Goal: Task Accomplishment & Management: Manage account settings

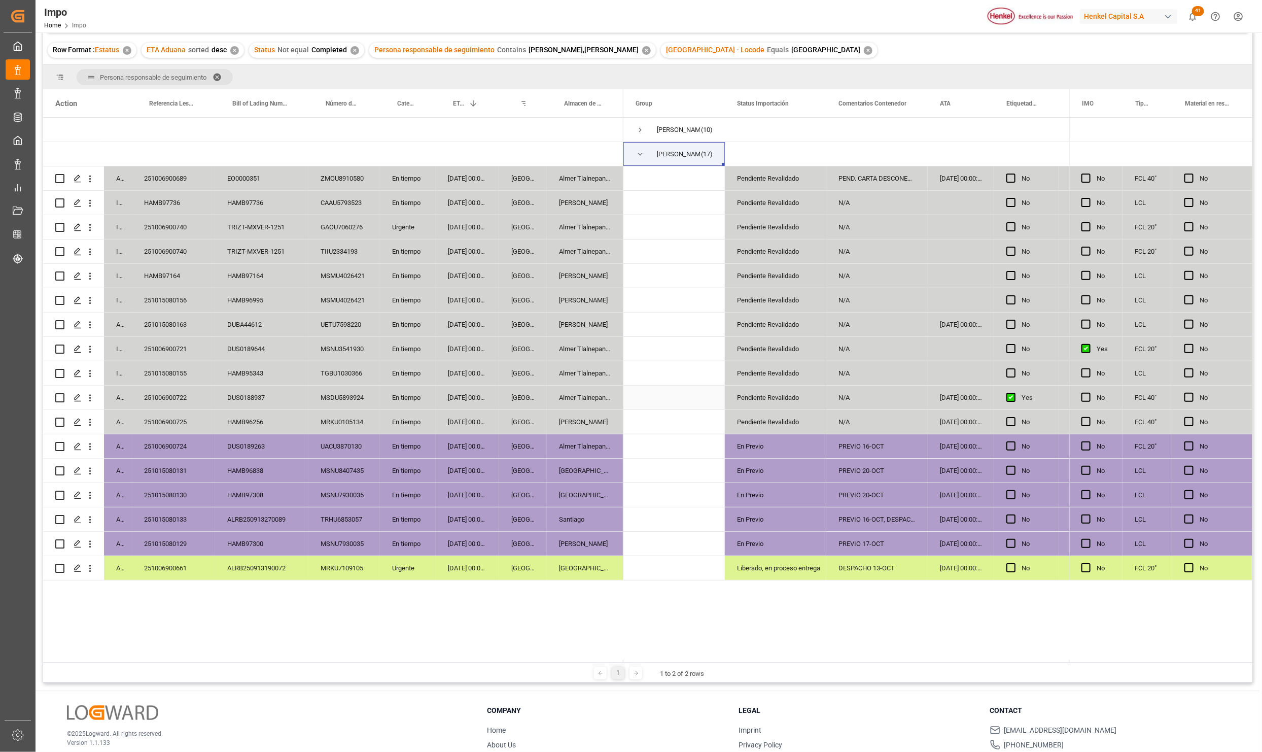
scroll to position [151, 0]
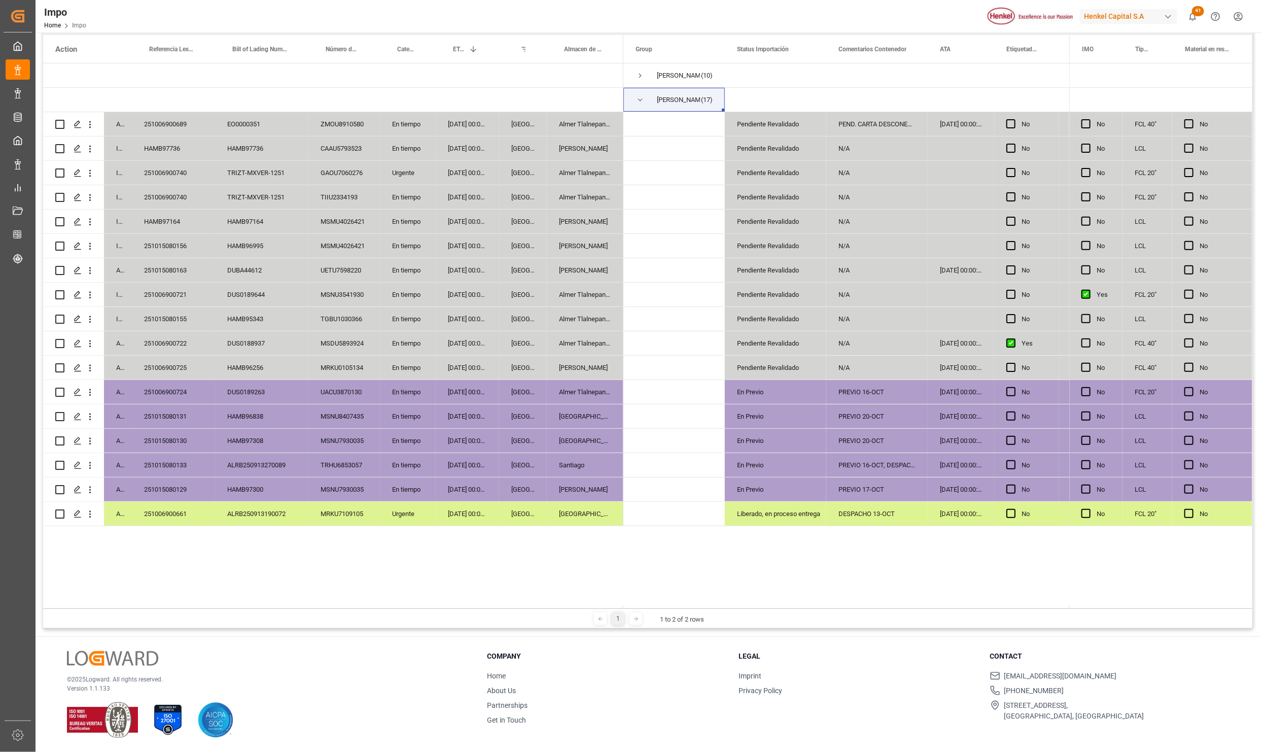
click at [332, 550] on div "Arrived 251006900689 EO0000351 ZMOU8910580 En tiempo 28-10-2025 00:00:00 Veracr…" at bounding box center [647, 334] width 1209 height 542
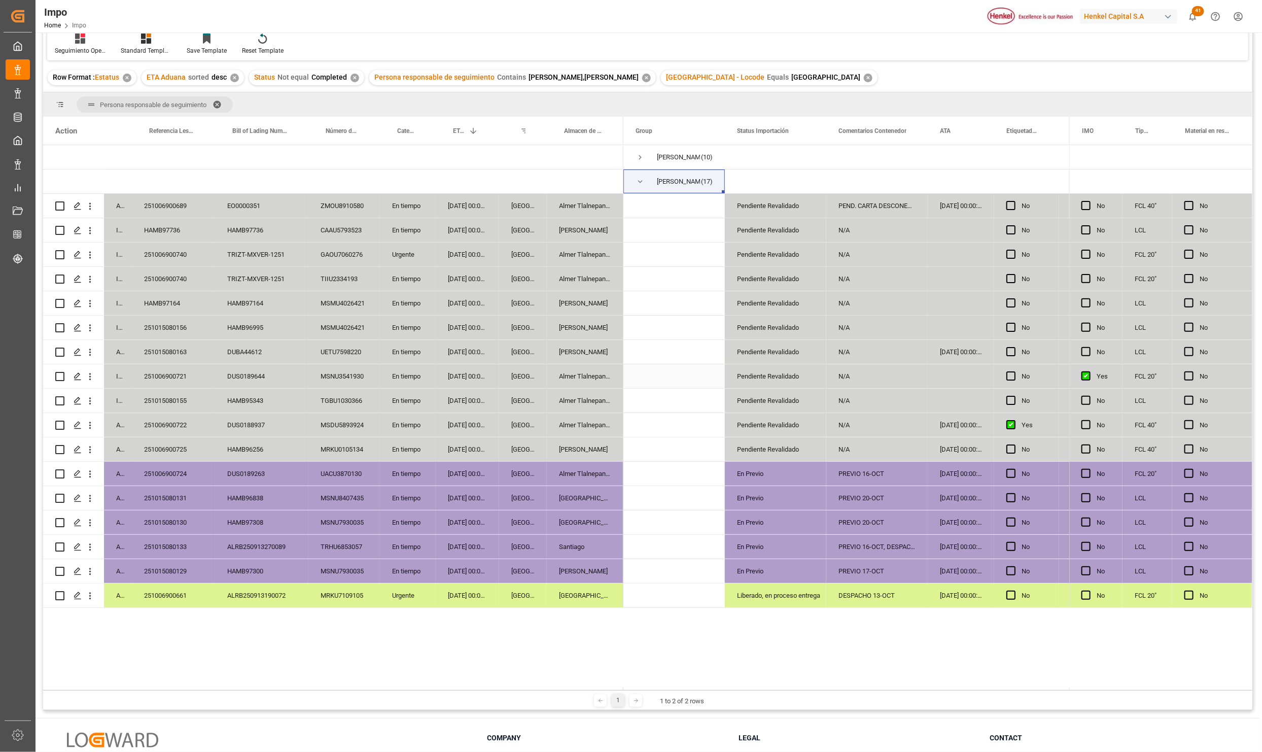
scroll to position [0, 0]
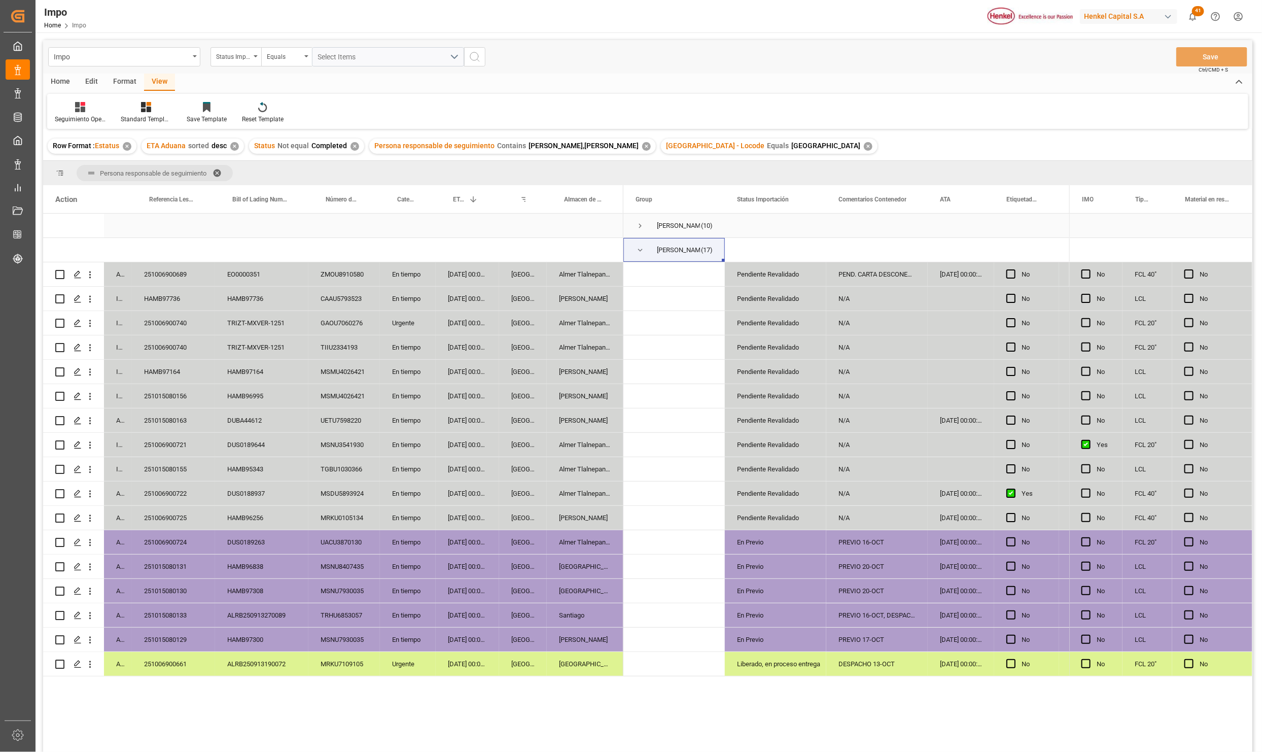
click at [647, 225] on span "[PERSON_NAME] (10)" at bounding box center [673, 225] width 77 height 23
click at [642, 224] on span "Press SPACE to select this row." at bounding box center [639, 225] width 9 height 9
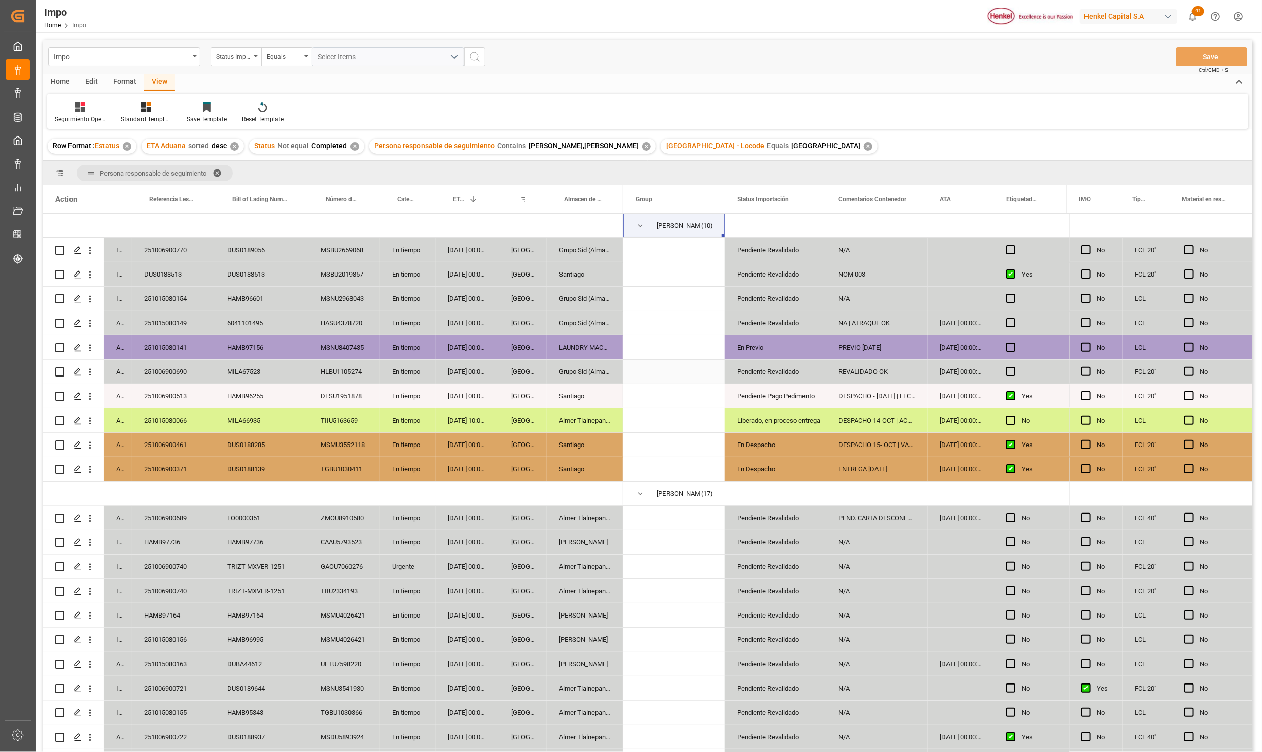
click at [147, 376] on div "251006900690" at bounding box center [173, 372] width 83 height 24
click at [278, 479] on div "DUS0188139" at bounding box center [261, 469] width 93 height 24
click at [472, 369] on div "[DATE] 00:00:00" at bounding box center [467, 372] width 63 height 24
click at [775, 382] on div "Pendiente Revalidado" at bounding box center [775, 371] width 77 height 23
click at [779, 376] on div "Pendiente Revalidado" at bounding box center [775, 371] width 77 height 23
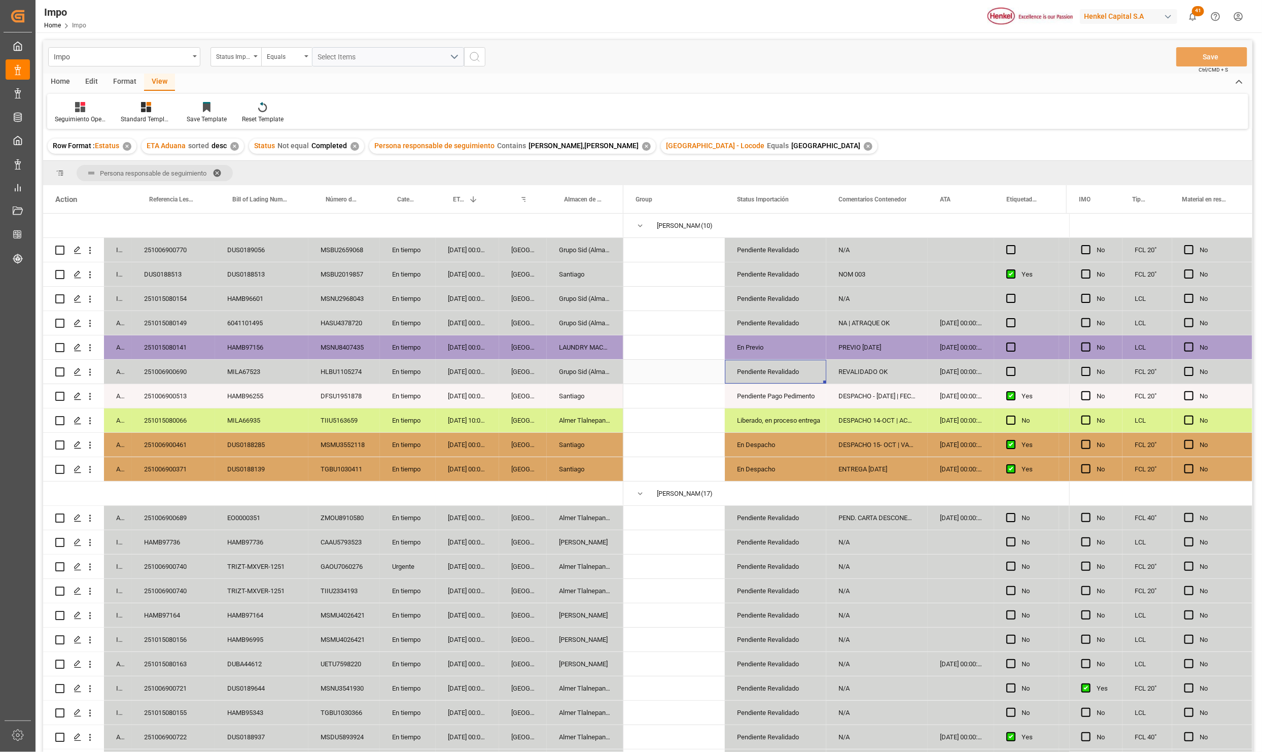
click at [779, 376] on div "Pendiente Revalidado" at bounding box center [775, 371] width 77 height 23
click at [779, 376] on input "Pendiente Revalidado" at bounding box center [775, 377] width 85 height 19
click at [779, 350] on div "En Previo" at bounding box center [775, 347] width 77 height 23
click at [770, 369] on div "Pendiente Revalidado" at bounding box center [775, 371] width 77 height 23
drag, startPoint x: 779, startPoint y: 371, endPoint x: 783, endPoint y: 379, distance: 8.6
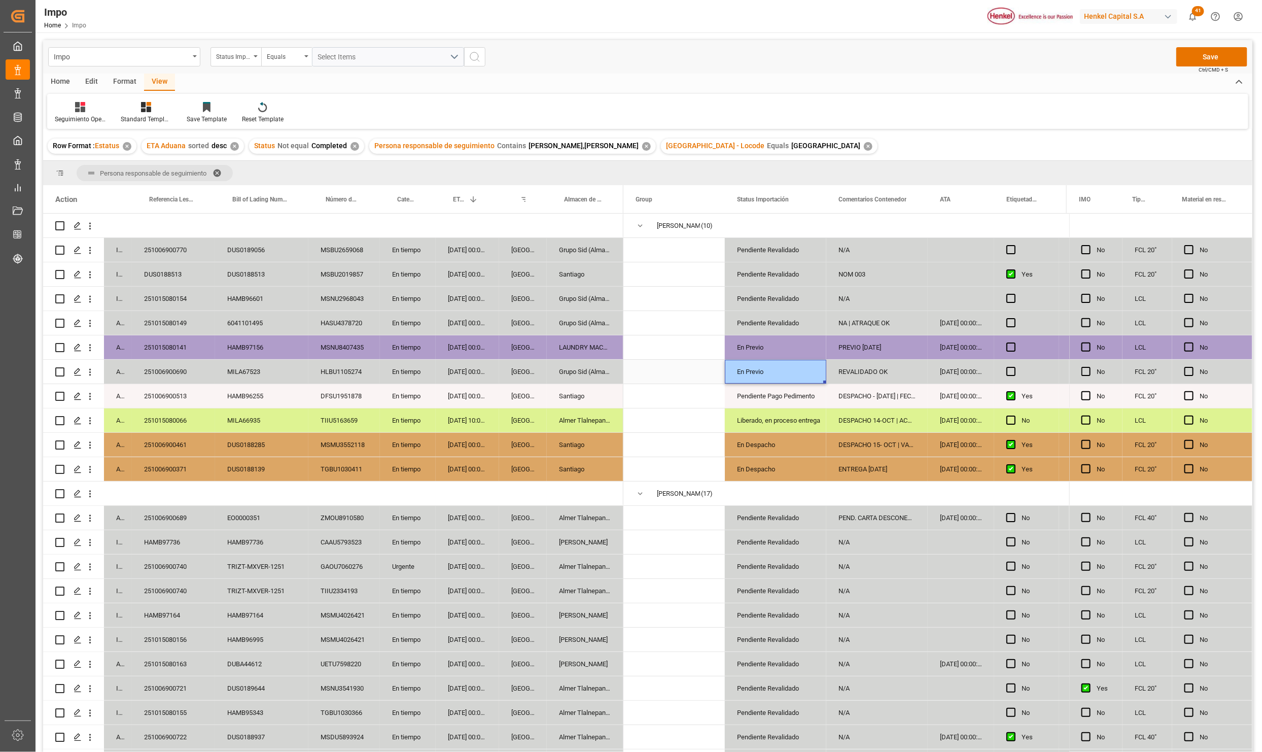
click at [780, 371] on div "En Previo" at bounding box center [775, 371] width 77 height 23
click at [849, 367] on div "REVALIDADO OK" at bounding box center [876, 372] width 101 height 24
click at [849, 367] on div "REVALIDADO OK" at bounding box center [876, 377] width 101 height 35
click at [848, 368] on input "REVALIDADO OK" at bounding box center [876, 377] width 85 height 19
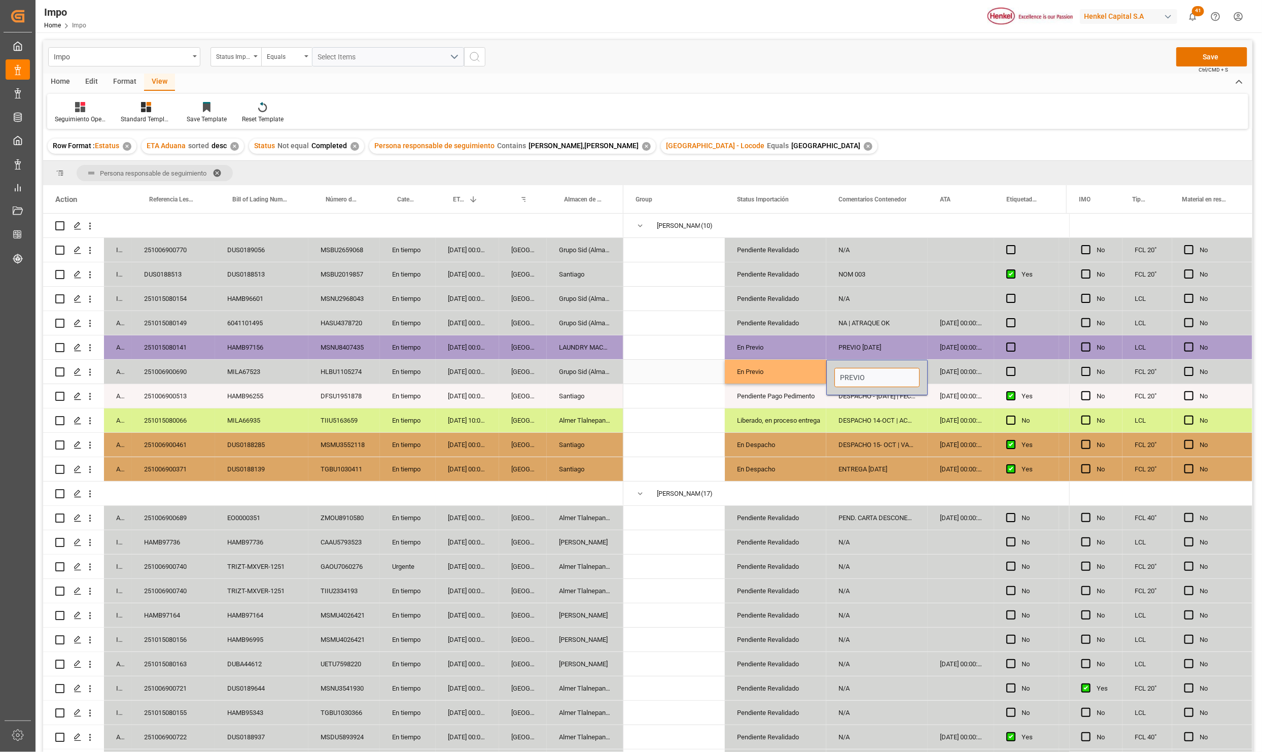
type input "PREVIO"
click at [836, 452] on div "DESPACHO 15- OCT | VACIADO LLENADO" at bounding box center [876, 445] width 101 height 24
click at [875, 372] on div "PREVIO" at bounding box center [876, 372] width 101 height 24
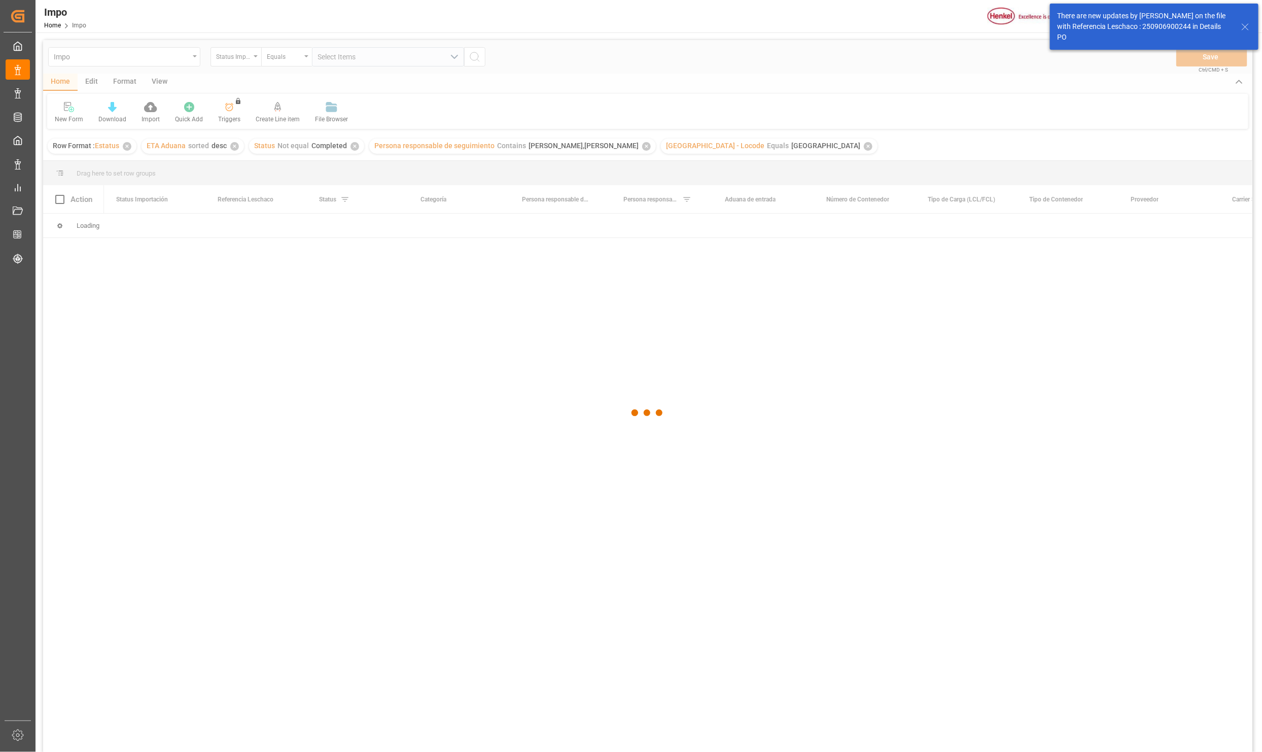
click at [1243, 28] on icon at bounding box center [1245, 27] width 12 height 12
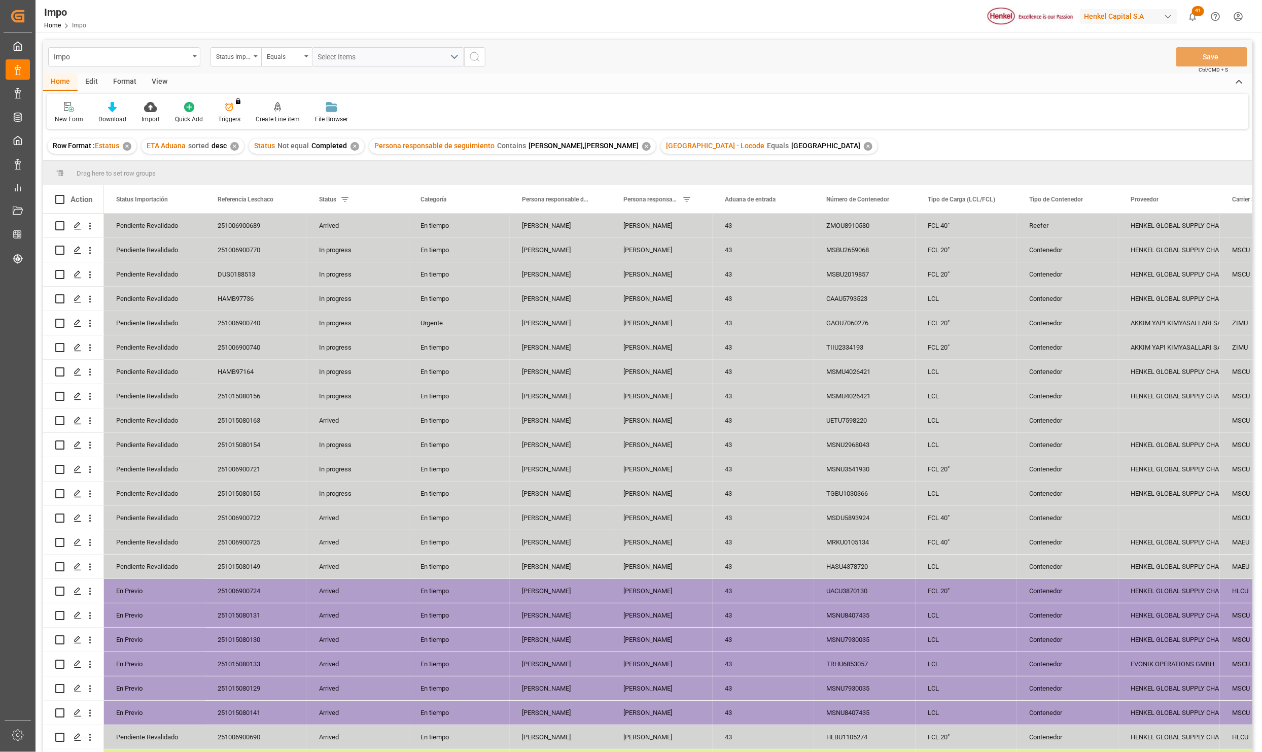
drag, startPoint x: 157, startPoint y: 80, endPoint x: 178, endPoint y: 93, distance: 24.6
click at [157, 80] on div "View" at bounding box center [159, 82] width 31 height 17
click at [112, 106] on icon at bounding box center [115, 107] width 10 height 10
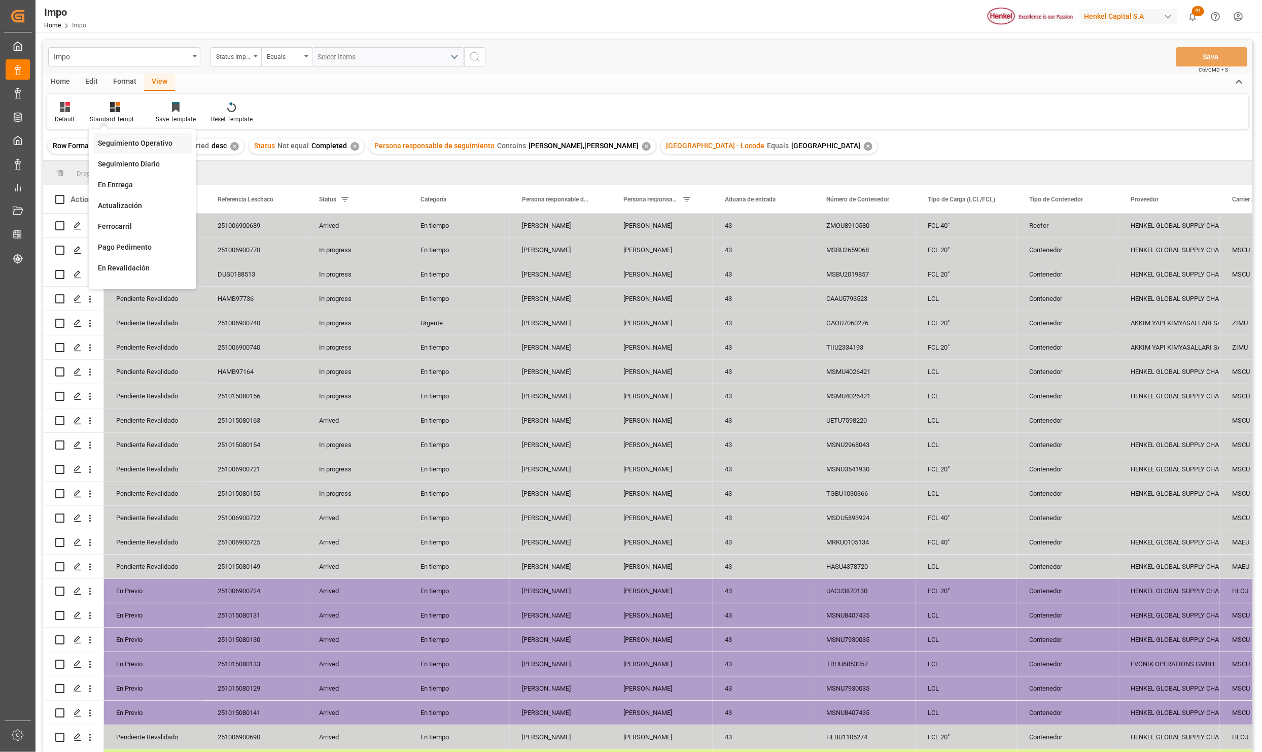
click at [171, 150] on div "Seguimiento Operativo" at bounding box center [142, 143] width 99 height 21
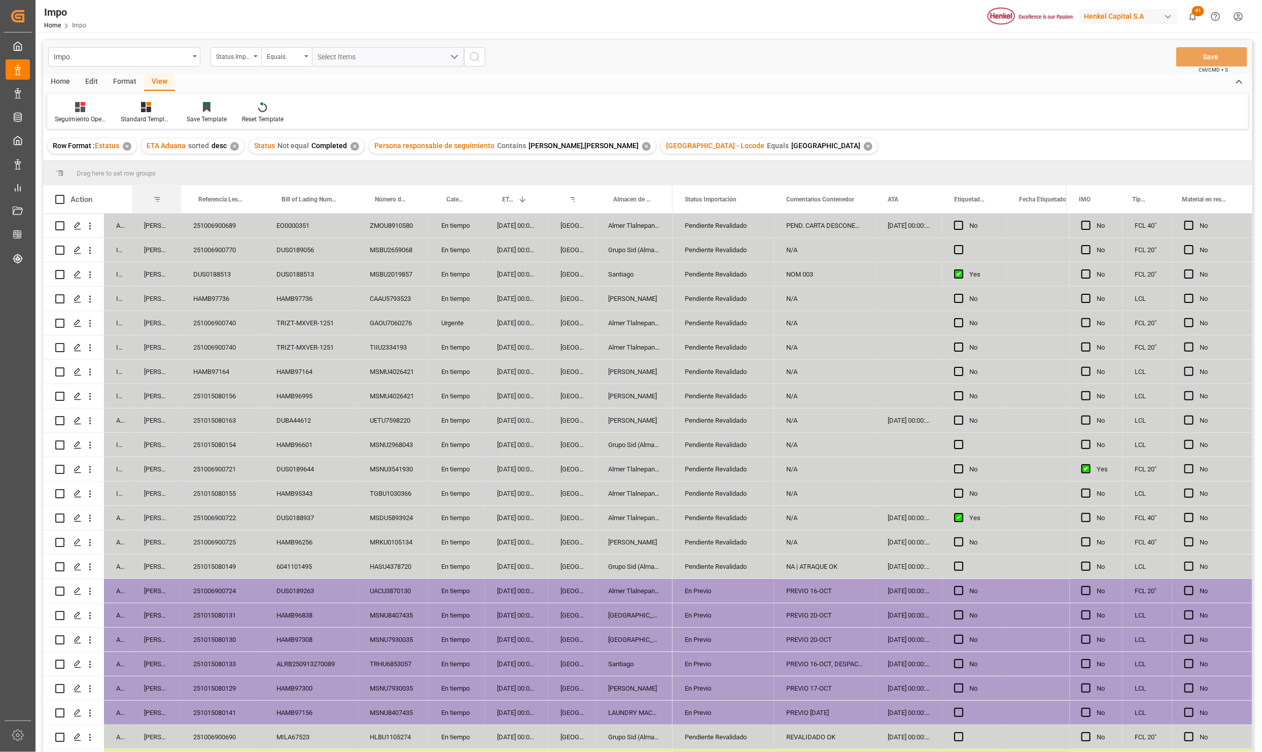
drag, startPoint x: 154, startPoint y: 199, endPoint x: 146, endPoint y: 160, distance: 39.9
click at [146, 161] on div "Drag here to set row groups Drag here to set column labels Action Status Person…" at bounding box center [647, 459] width 1209 height 597
drag, startPoint x: 155, startPoint y: 201, endPoint x: 155, endPoint y: 175, distance: 25.9
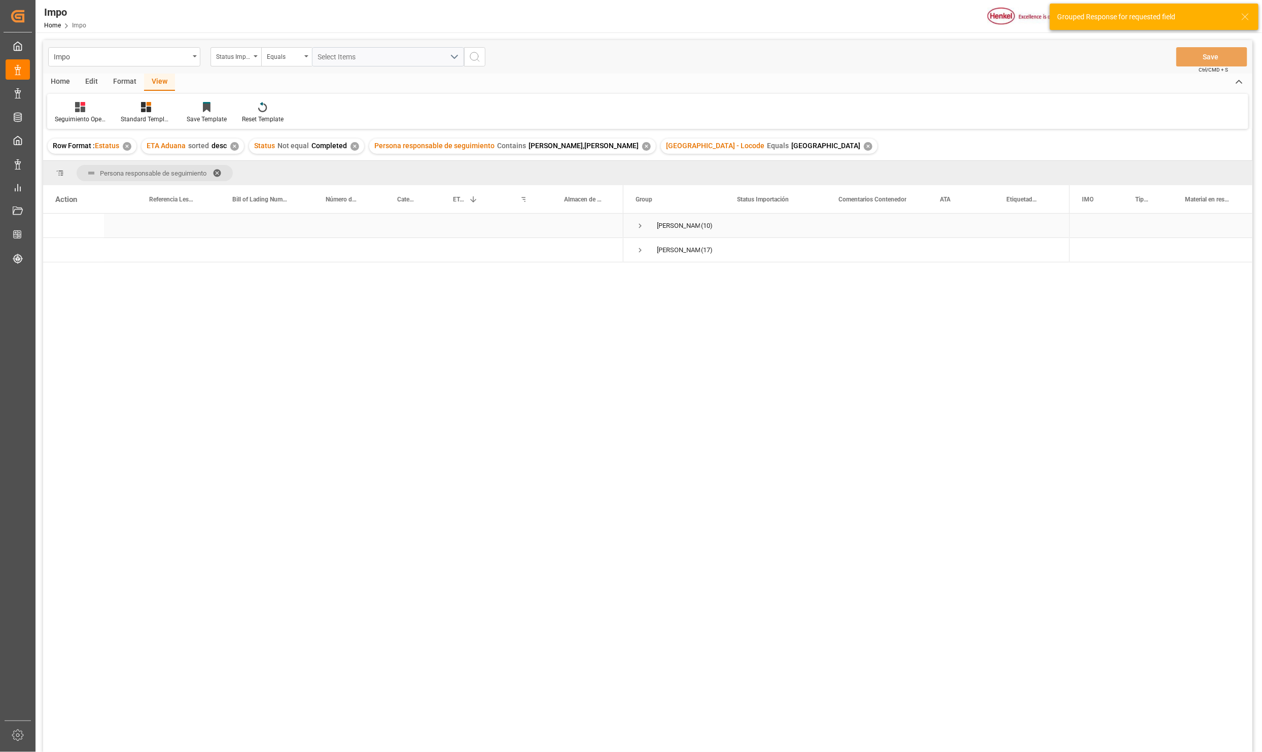
click at [641, 224] on span "Press SPACE to select this row." at bounding box center [639, 225] width 9 height 9
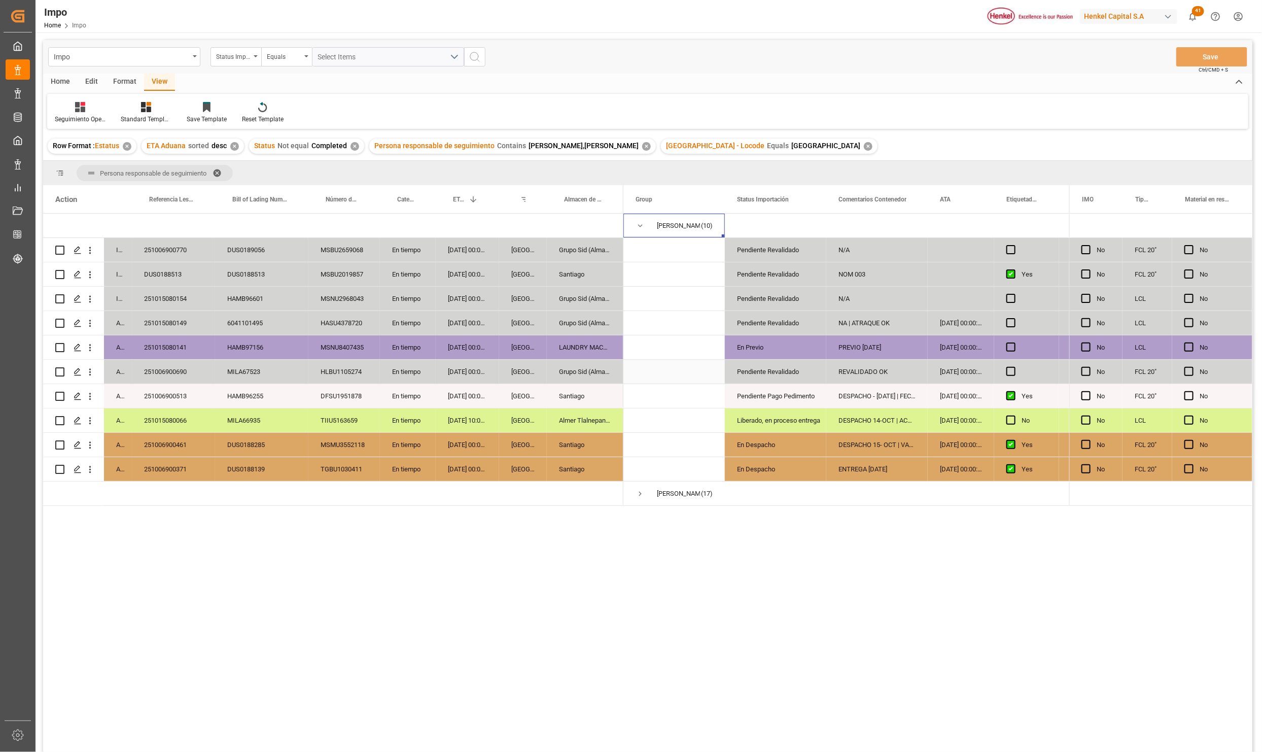
click at [744, 367] on div "Pendiente Revalidado" at bounding box center [775, 371] width 77 height 23
click at [861, 366] on div "REVALIDADO OK" at bounding box center [876, 372] width 101 height 24
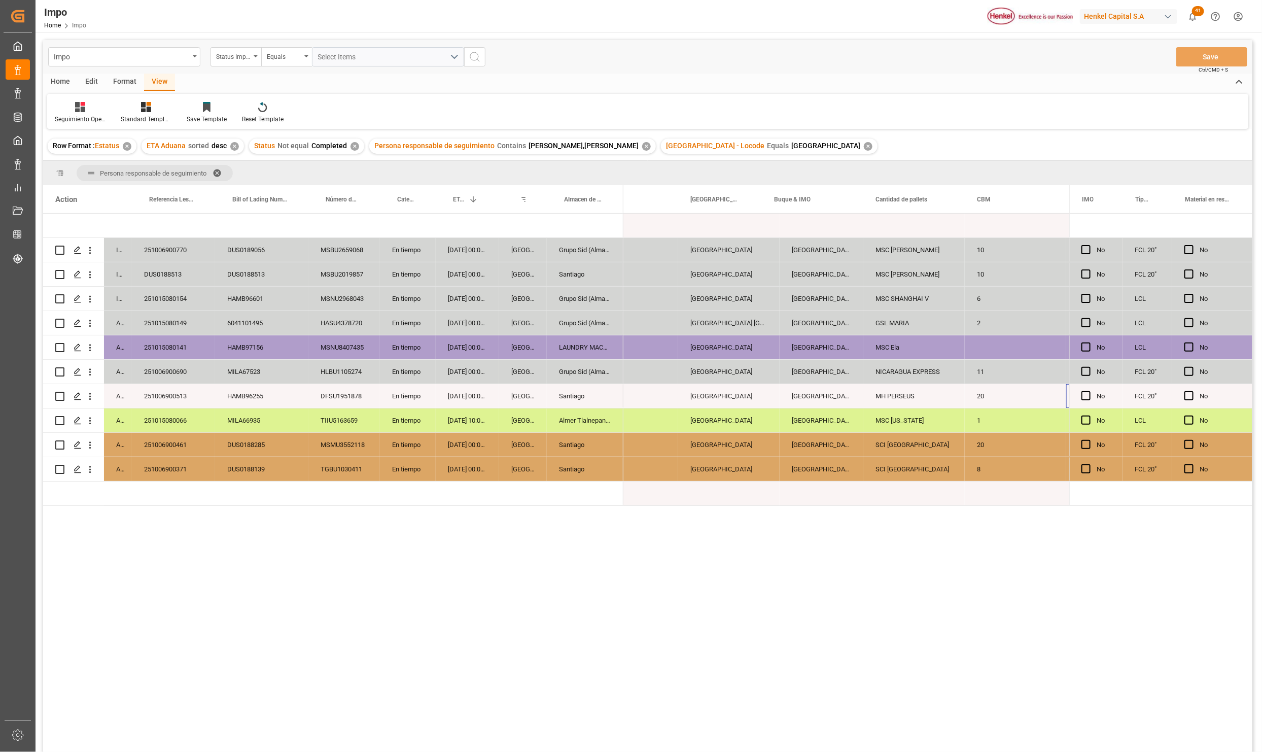
scroll to position [0, 1271]
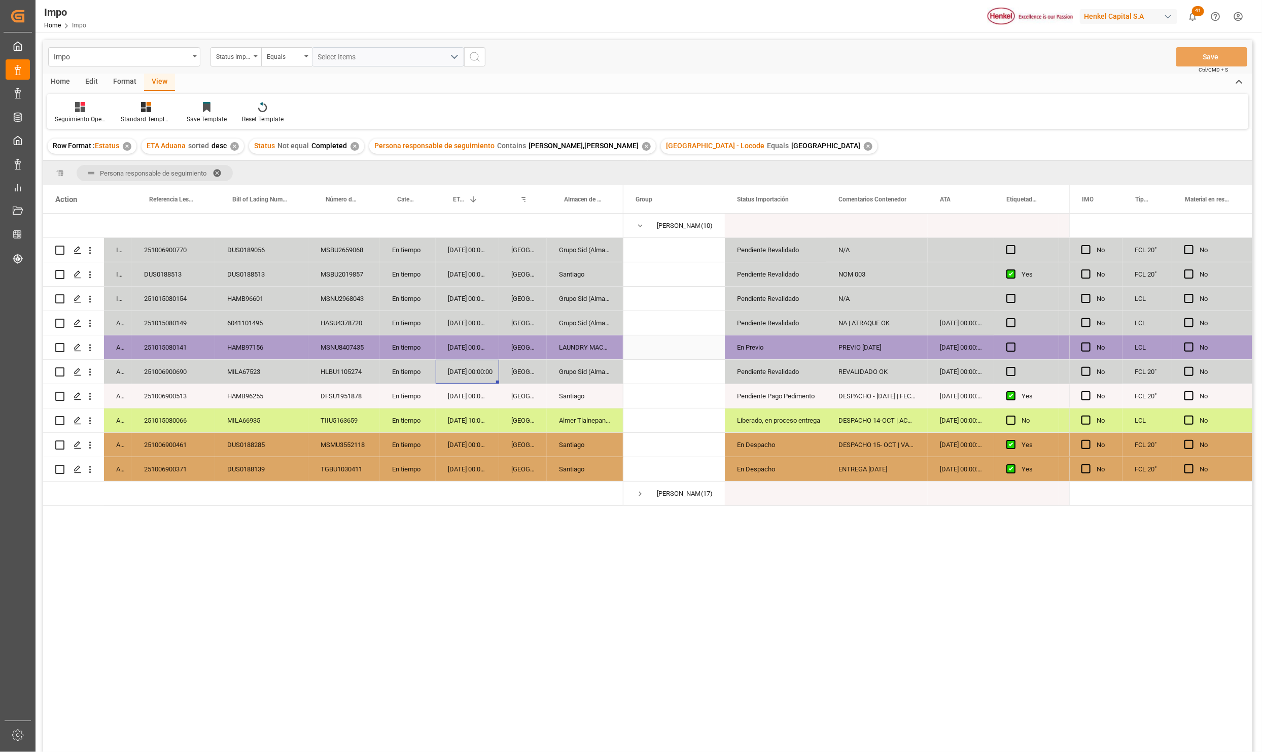
click at [775, 345] on div "En Previo" at bounding box center [775, 347] width 77 height 23
click at [765, 373] on div "Pendiente Revalidado" at bounding box center [775, 371] width 77 height 23
click at [804, 453] on div "En Despacho" at bounding box center [775, 444] width 77 height 23
click at [1240, 58] on button "Save" at bounding box center [1211, 56] width 71 height 19
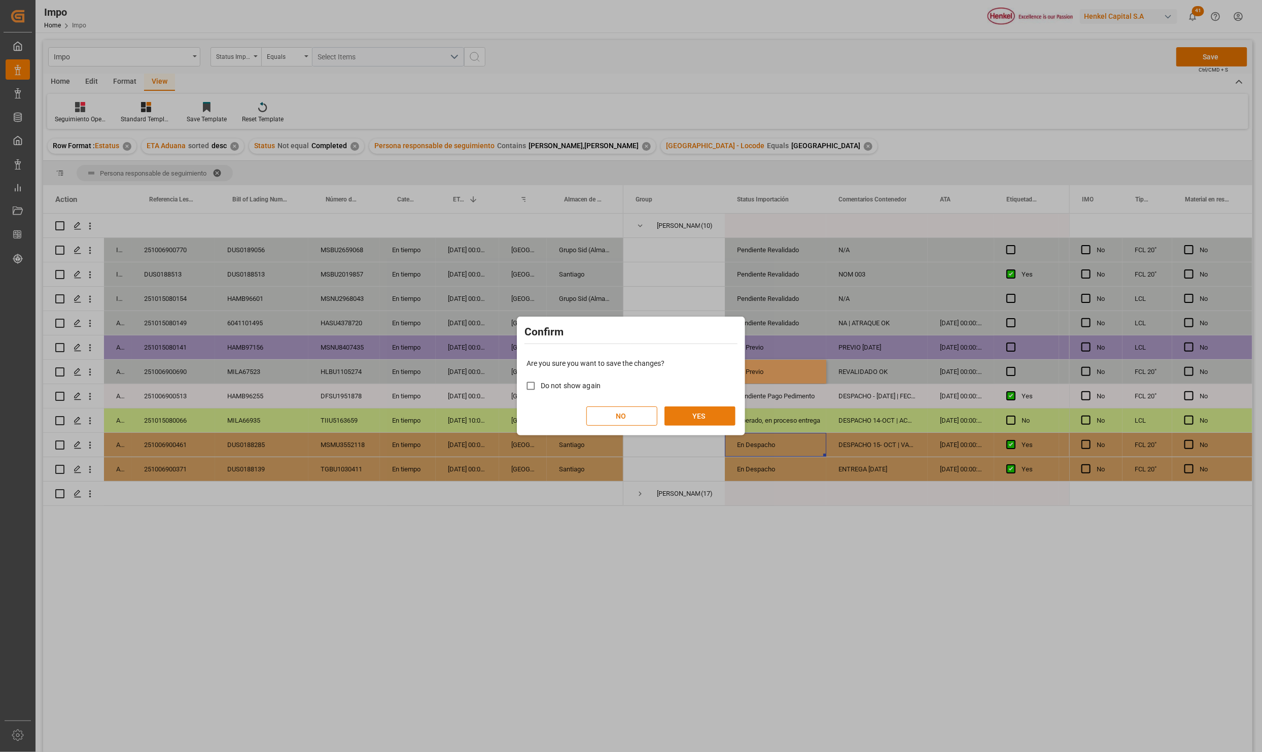
click at [698, 417] on button "YES" at bounding box center [699, 415] width 71 height 19
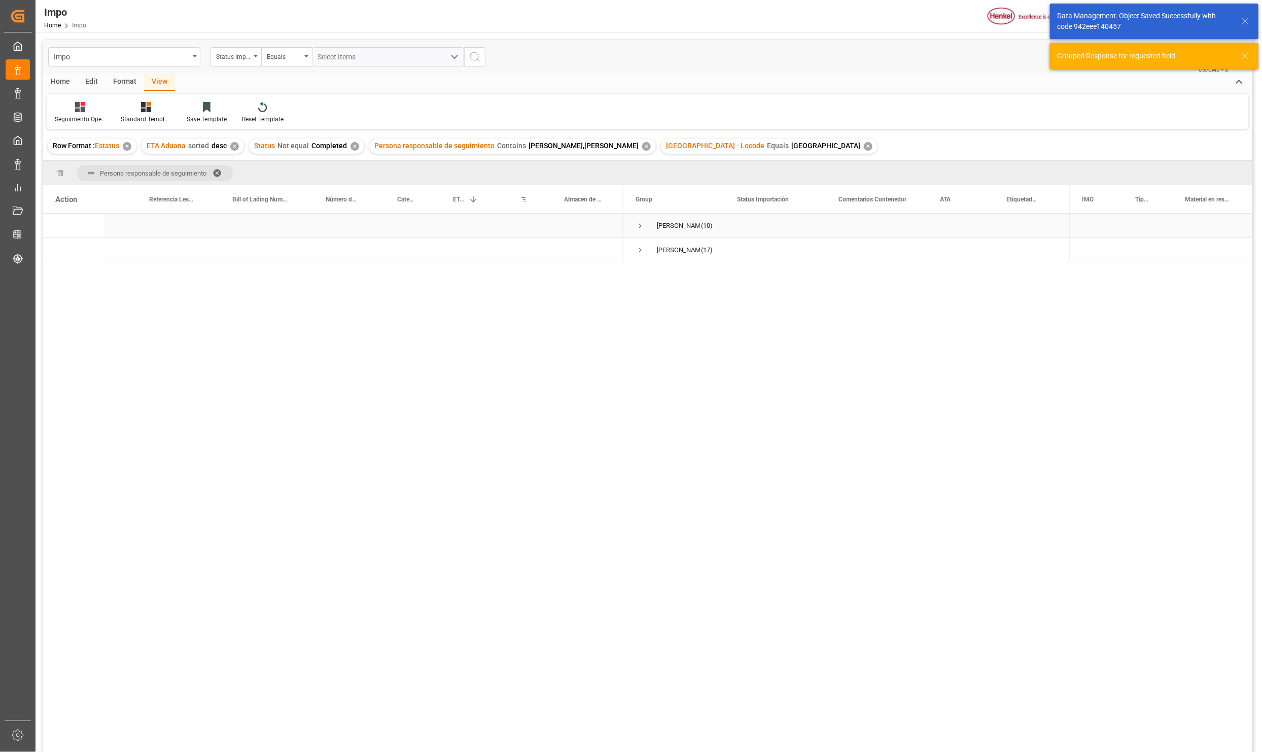
click at [633, 222] on div "[PERSON_NAME] (10)" at bounding box center [673, 225] width 101 height 24
click at [635, 224] on span "Press SPACE to select this row." at bounding box center [639, 225] width 9 height 9
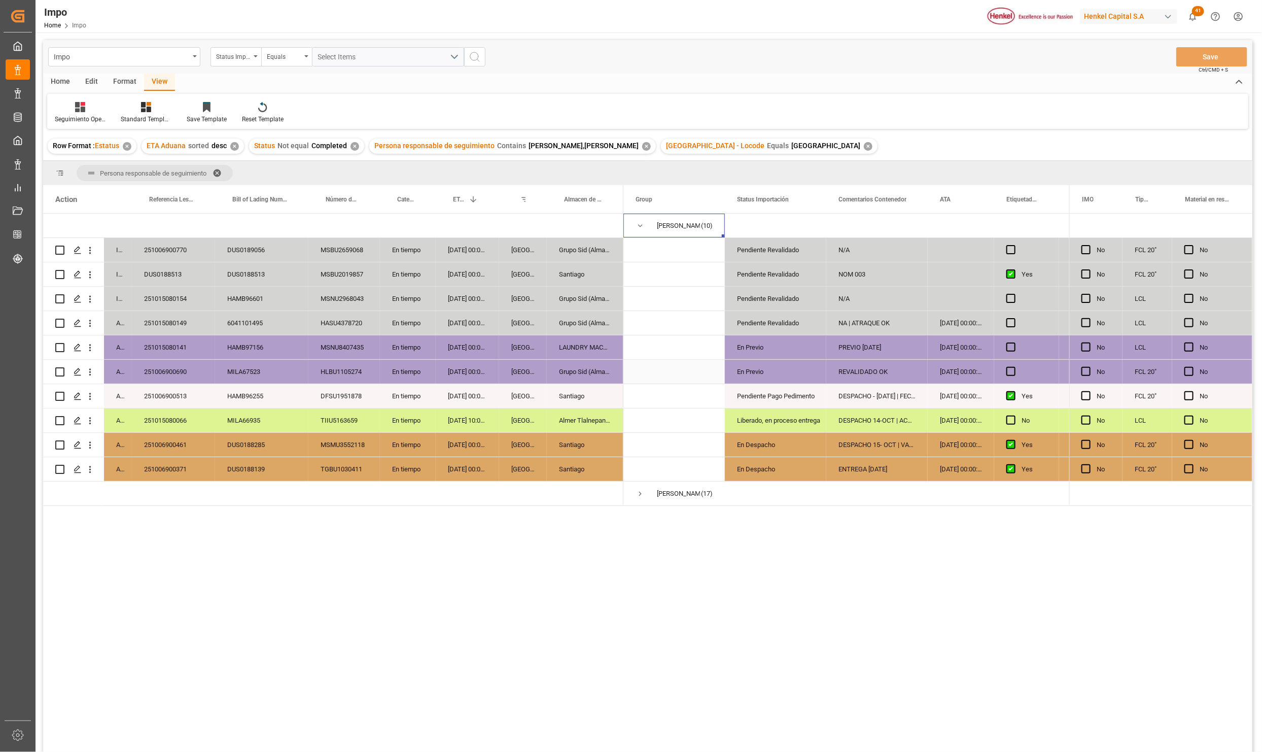
click at [764, 379] on div "En Previo" at bounding box center [775, 371] width 77 height 23
drag, startPoint x: 798, startPoint y: 350, endPoint x: 801, endPoint y: 464, distance: 114.1
drag, startPoint x: 799, startPoint y: 346, endPoint x: 983, endPoint y: 361, distance: 184.7
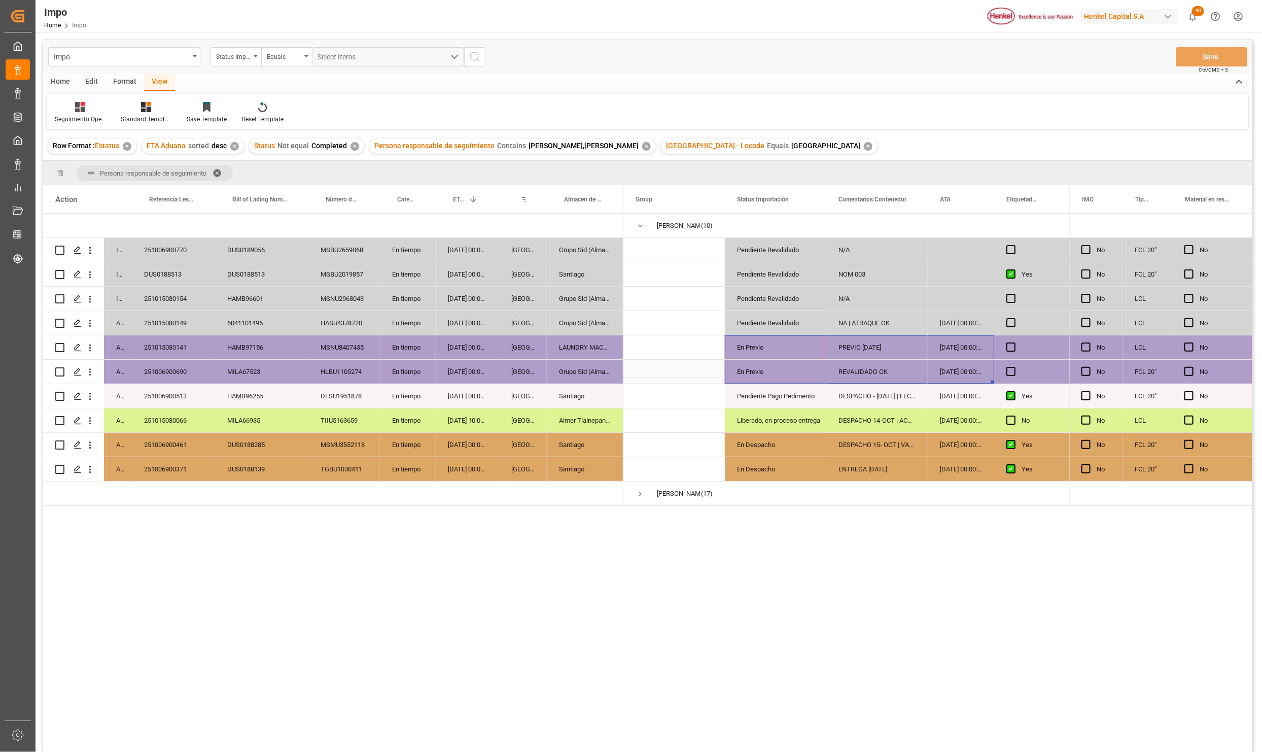
click at [762, 367] on div "En Previo" at bounding box center [775, 371] width 77 height 23
click at [875, 371] on div "REVALIDADO OK" at bounding box center [876, 372] width 101 height 24
click at [878, 371] on input "REVALIDADO OK" at bounding box center [876, 377] width 85 height 19
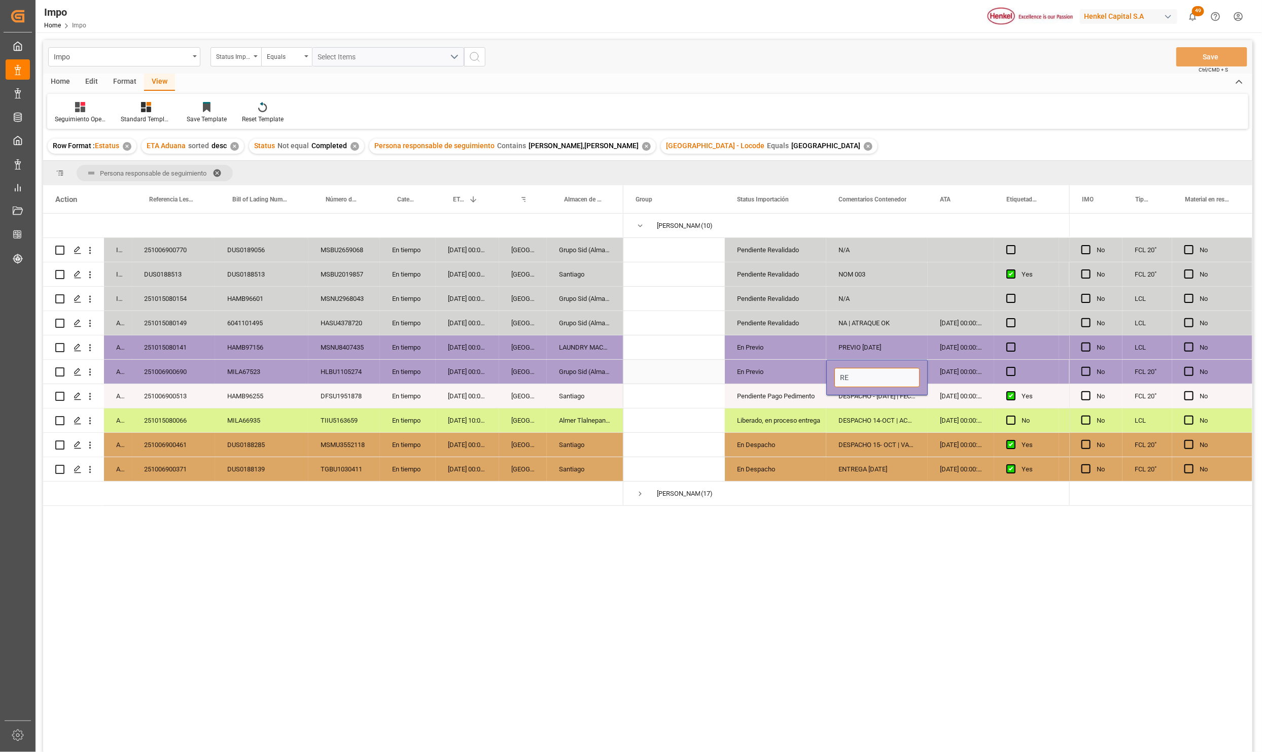
type input "R"
type input "PREVIO 17-OCT"
click at [1202, 49] on button "Save" at bounding box center [1211, 56] width 71 height 19
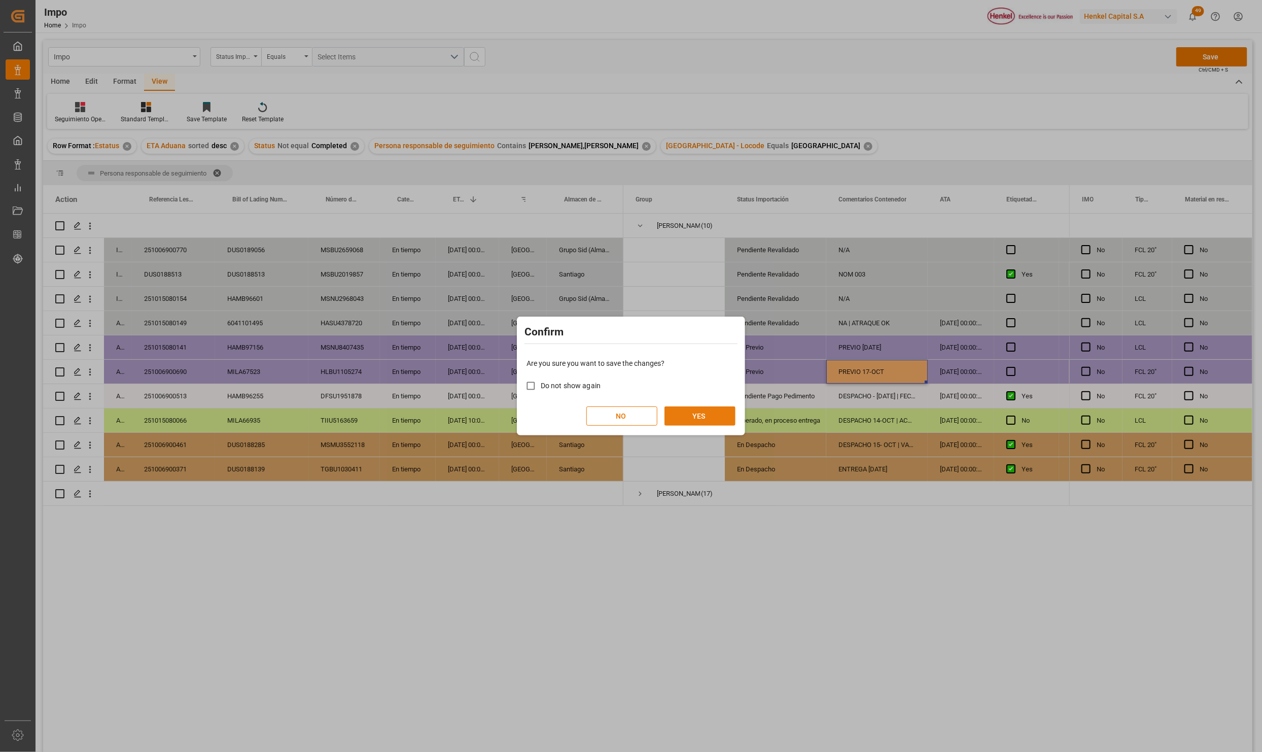
click at [717, 419] on button "YES" at bounding box center [699, 415] width 71 height 19
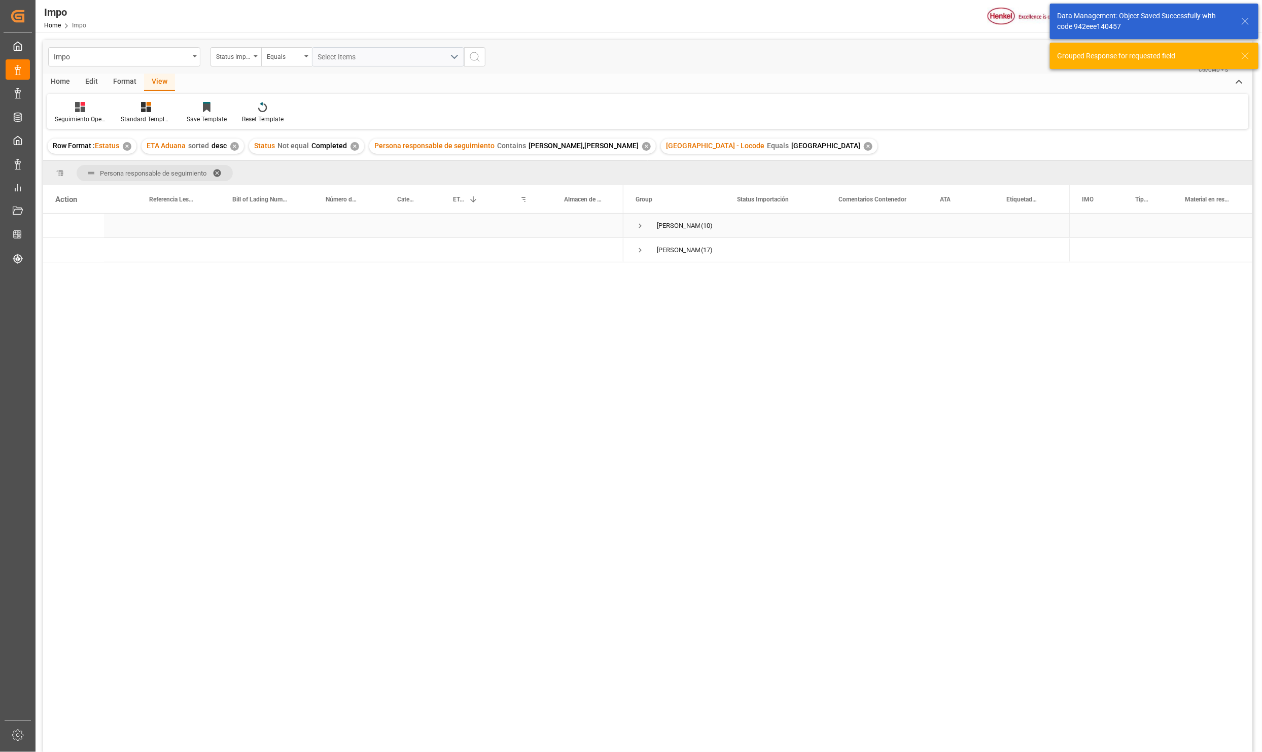
click at [643, 221] on span "Press SPACE to select this row." at bounding box center [639, 225] width 9 height 9
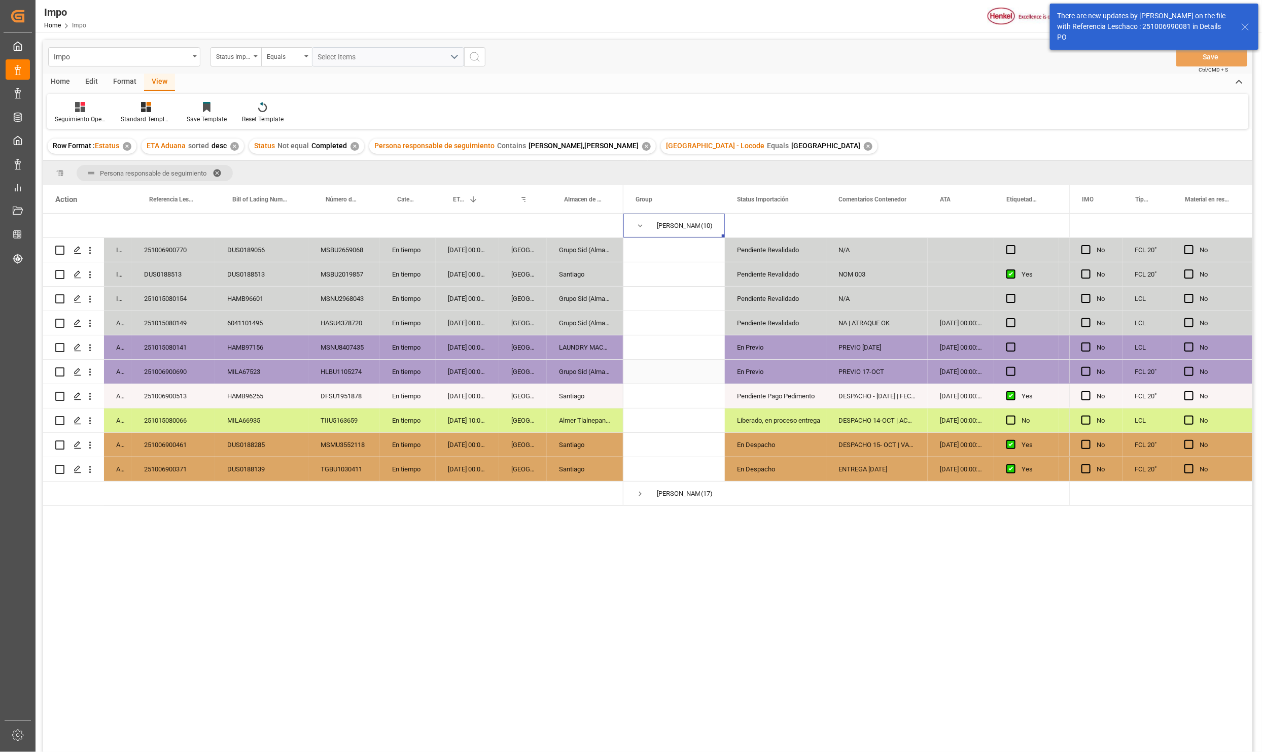
click at [758, 362] on div "En Previo" at bounding box center [775, 371] width 77 height 23
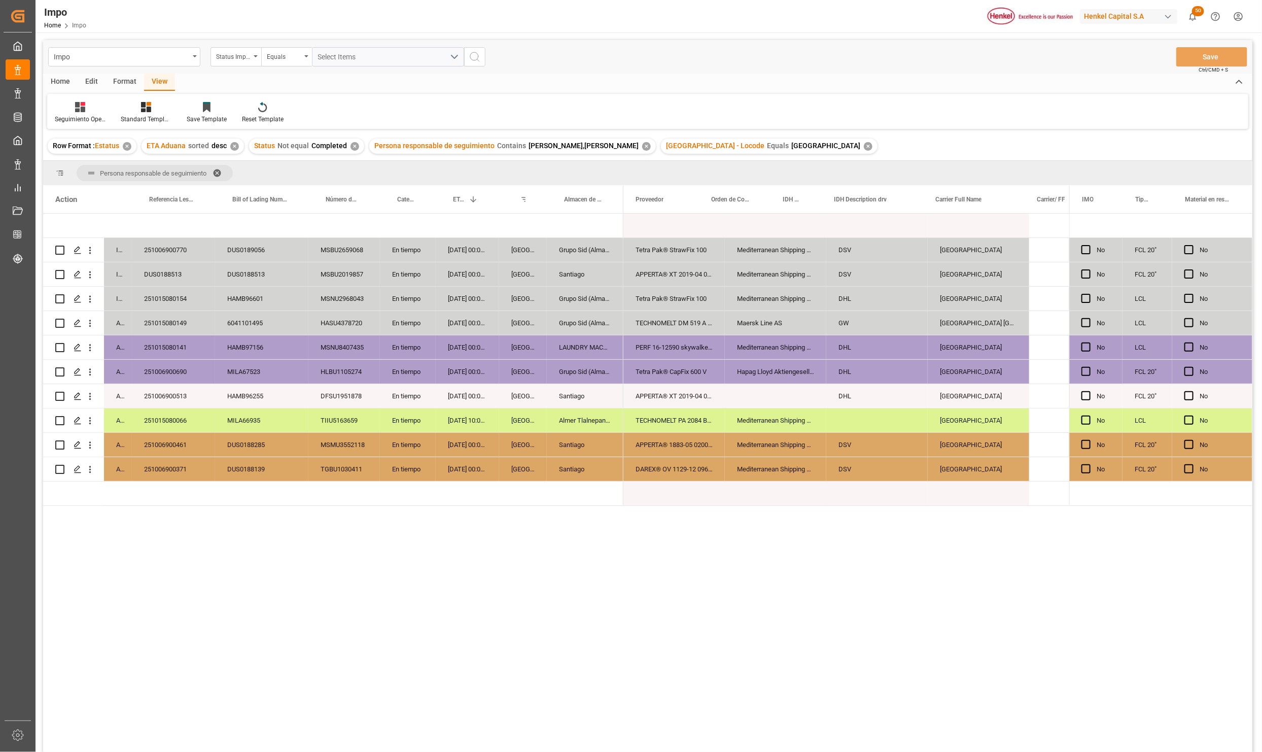
scroll to position [0, 370]
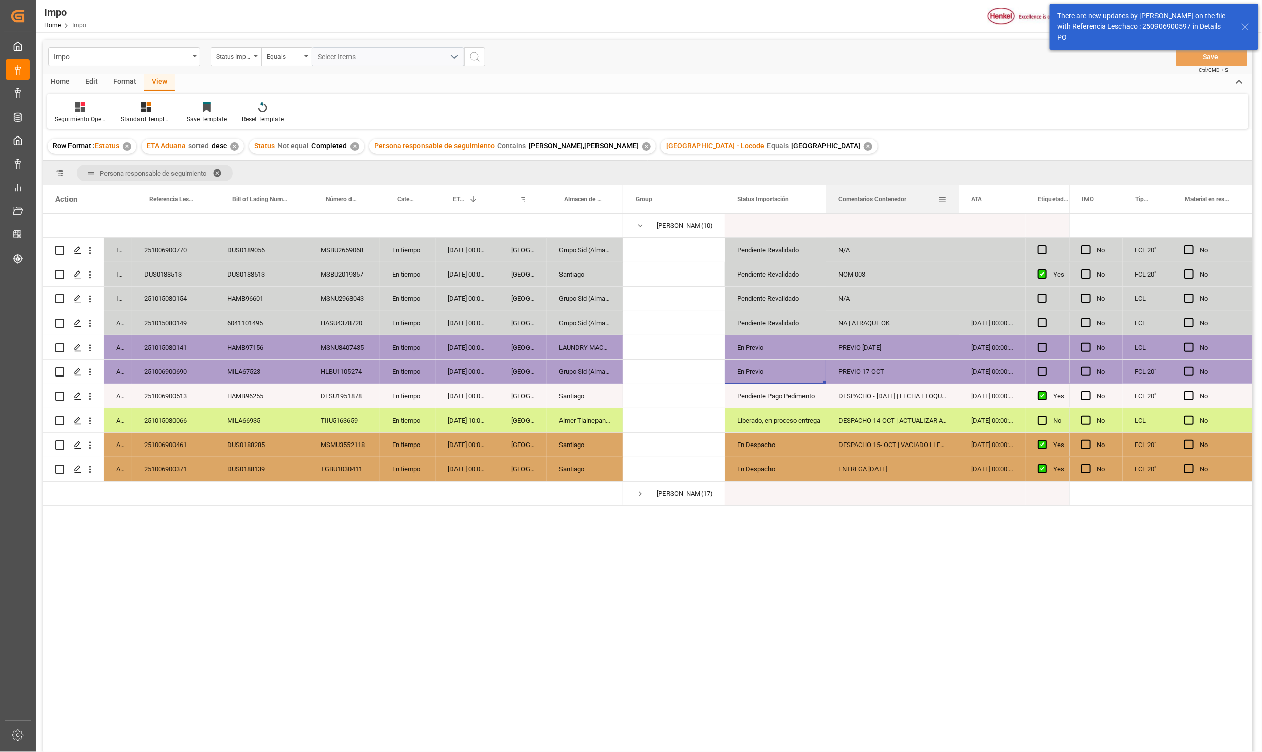
drag, startPoint x: 925, startPoint y: 195, endPoint x: 957, endPoint y: 196, distance: 31.5
click at [957, 196] on div at bounding box center [959, 199] width 4 height 28
click at [863, 374] on div "PREVIO 17-OCT" at bounding box center [892, 372] width 133 height 24
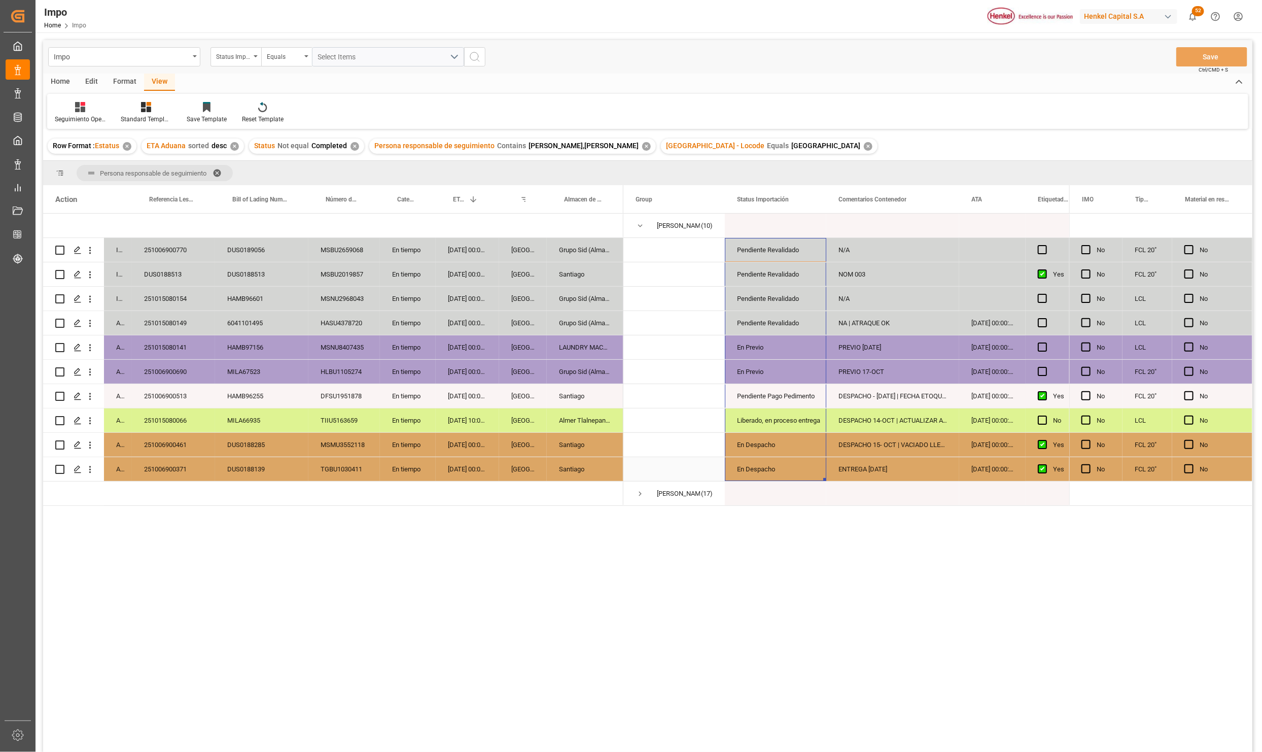
drag, startPoint x: 770, startPoint y: 255, endPoint x: 768, endPoint y: 462, distance: 207.9
click at [781, 348] on div "En Previo" at bounding box center [775, 347] width 77 height 23
drag, startPoint x: 806, startPoint y: 342, endPoint x: 879, endPoint y: 367, distance: 77.1
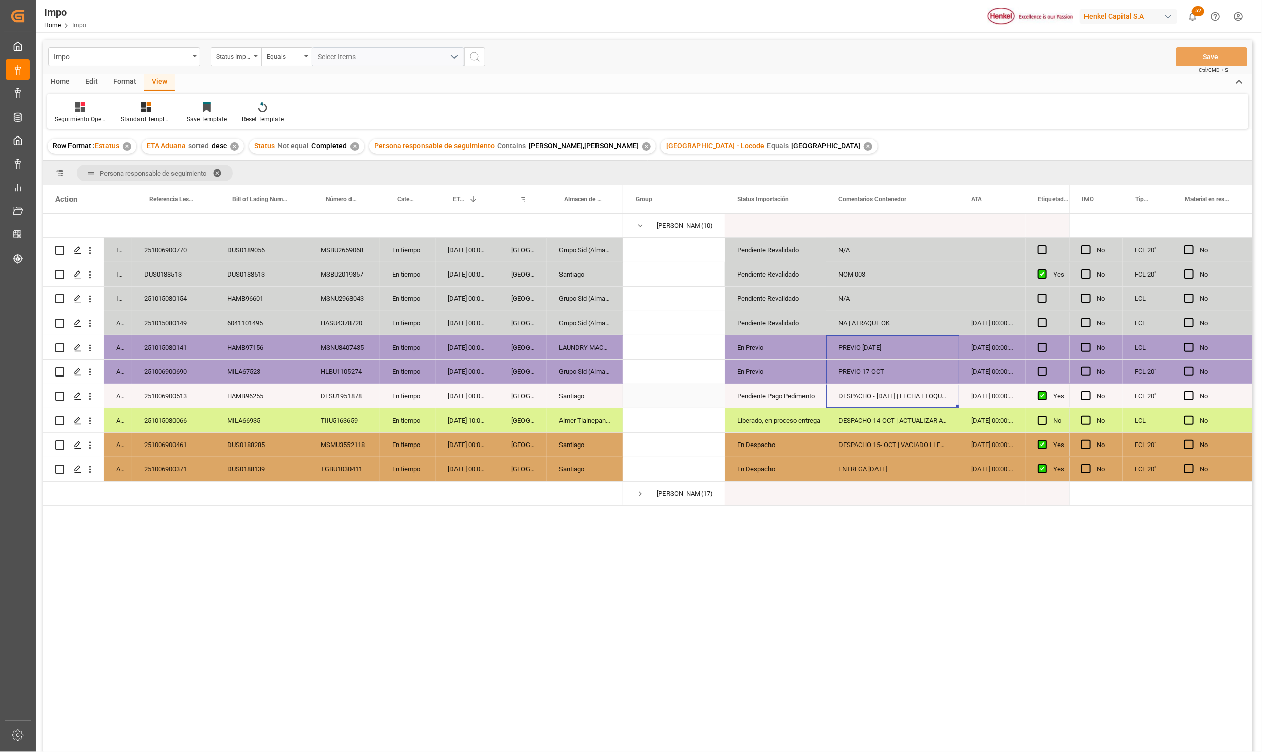
drag, startPoint x: 866, startPoint y: 350, endPoint x: 865, endPoint y: 385, distance: 35.5
drag, startPoint x: 905, startPoint y: 347, endPoint x: 907, endPoint y: 359, distance: 11.8
click at [907, 359] on div "PREVIO [DATE]" at bounding box center [892, 347] width 133 height 24
drag, startPoint x: 188, startPoint y: 349, endPoint x: 195, endPoint y: 365, distance: 17.7
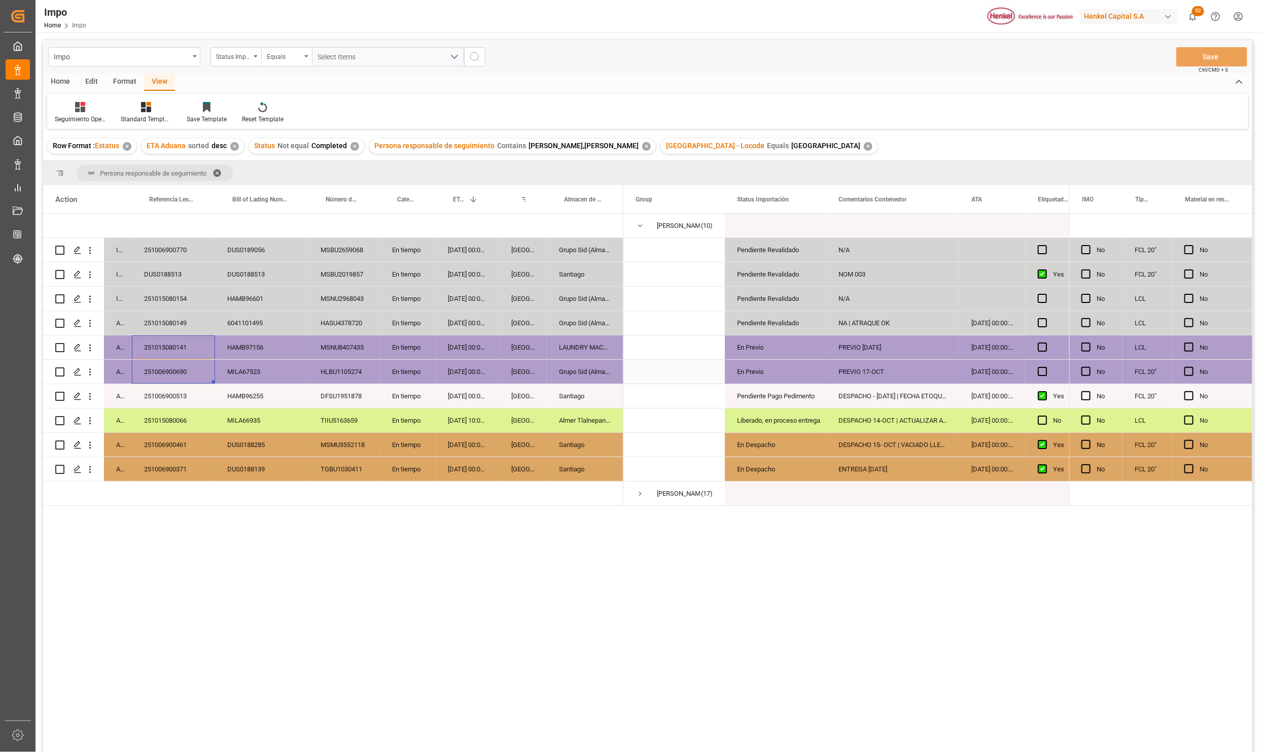
click at [195, 365] on div "In progress 251006900770 DUS0189056 MSBU2659068 En tiempo [DATE] 00:00:00 Verac…" at bounding box center [333, 359] width 580 height 292
drag, startPoint x: 169, startPoint y: 346, endPoint x: 173, endPoint y: 363, distance: 17.2
click at [173, 363] on div "In progress 251006900770 DUS0189056 MSBU2659068 En tiempo [DATE] 00:00:00 Verac…" at bounding box center [333, 359] width 580 height 292
drag, startPoint x: 891, startPoint y: 342, endPoint x: 881, endPoint y: 381, distance: 39.9
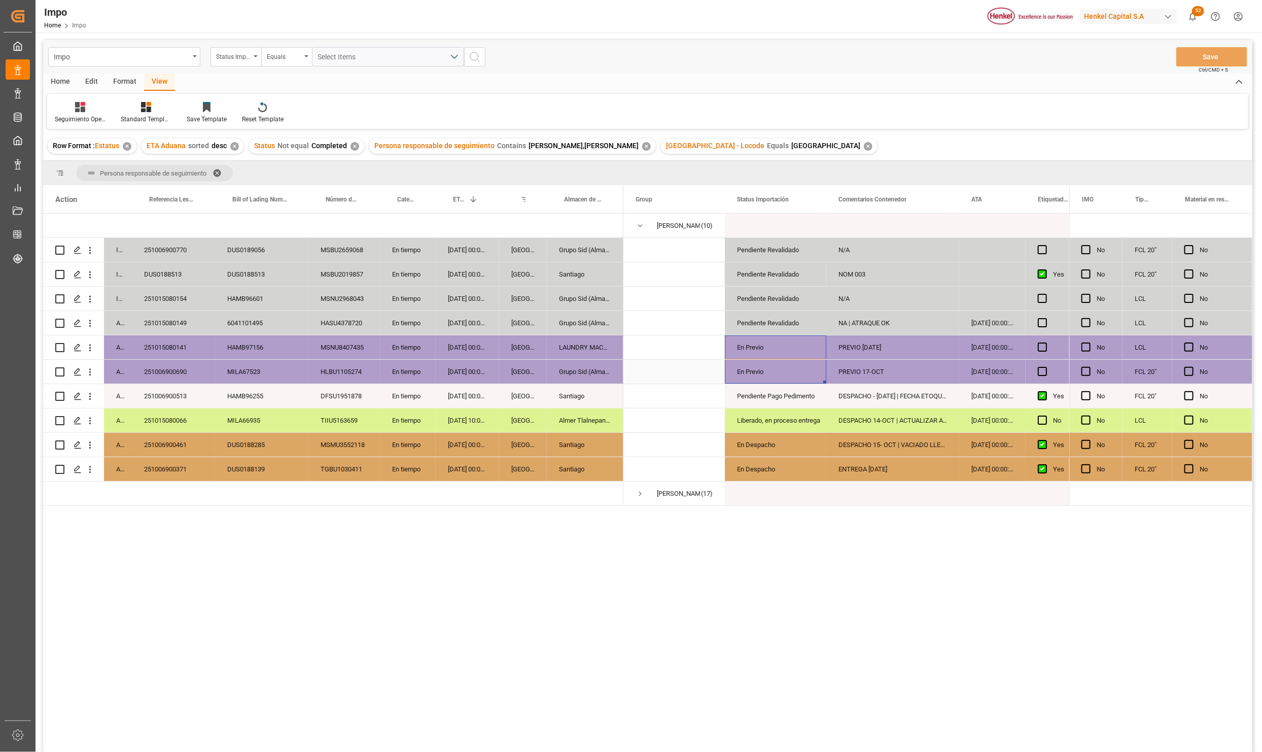
drag, startPoint x: 744, startPoint y: 345, endPoint x: 748, endPoint y: 364, distance: 19.3
click at [766, 347] on div "En Previo" at bounding box center [775, 347] width 77 height 23
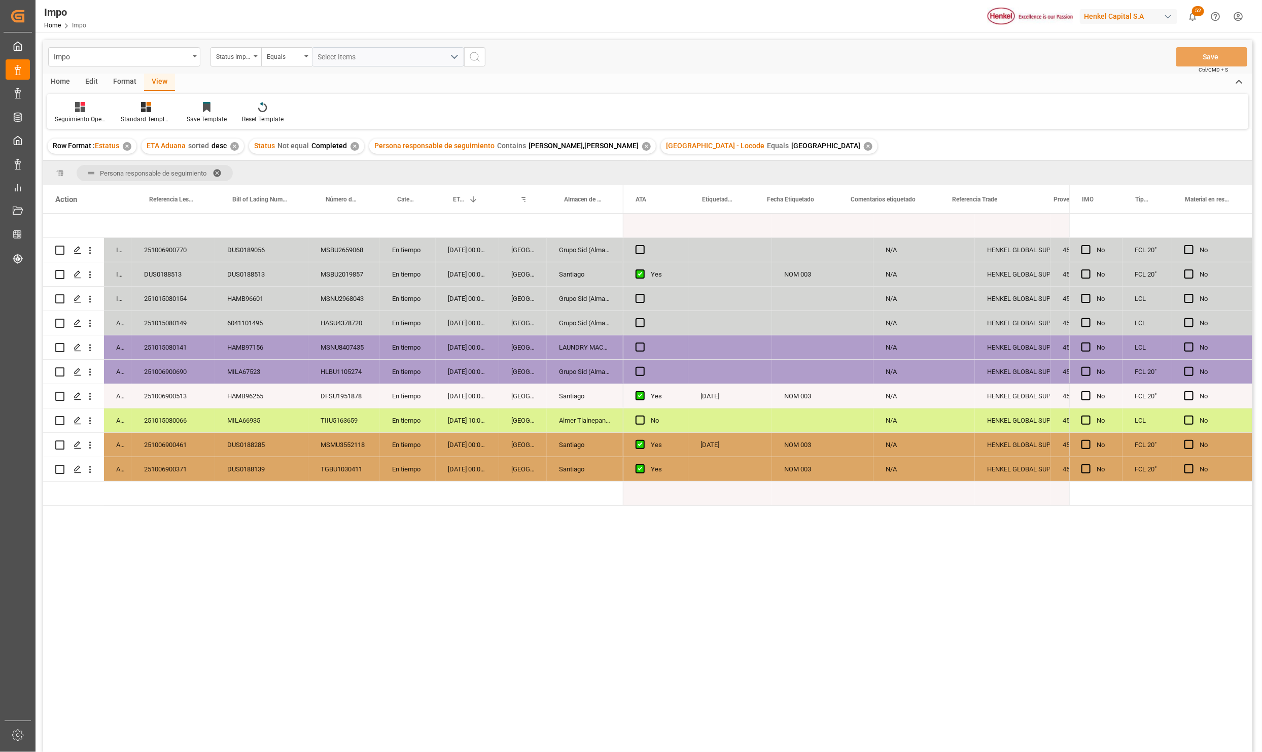
scroll to position [0, 0]
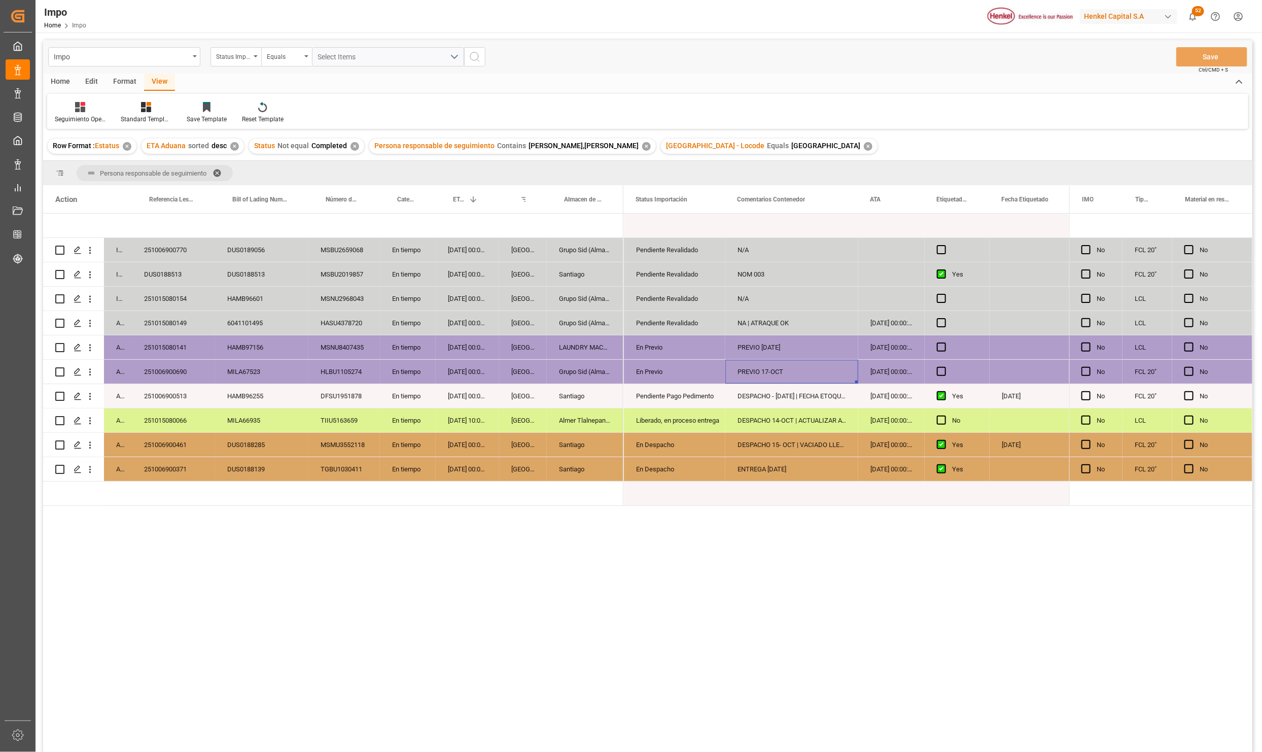
click at [776, 371] on div "PREVIO 17-OCT" at bounding box center [791, 372] width 133 height 24
click at [773, 374] on input "PREVIO 17-OCT" at bounding box center [791, 377] width 117 height 19
type input "PREVIO 16-OCT"
click at [163, 367] on div "251006900690" at bounding box center [173, 372] width 83 height 24
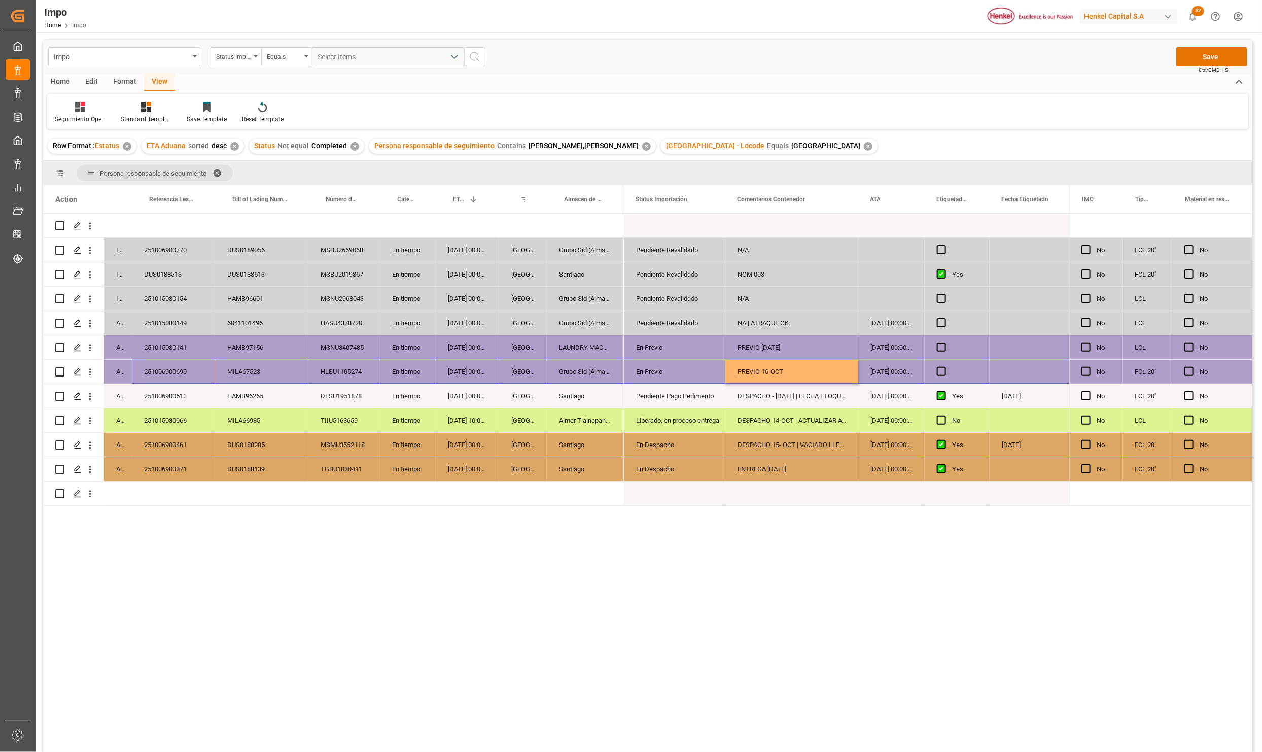
drag, startPoint x: 187, startPoint y: 366, endPoint x: 1030, endPoint y: 379, distance: 842.9
click at [1030, 379] on div "In progress 251006900770 DUS0189056 MSBU2659068 En tiempo [DATE] 00:00:00 Verac…" at bounding box center [647, 484] width 1209 height 542
click at [956, 449] on div "Yes" at bounding box center [964, 444] width 25 height 23
click at [1218, 58] on button "Save" at bounding box center [1211, 56] width 71 height 19
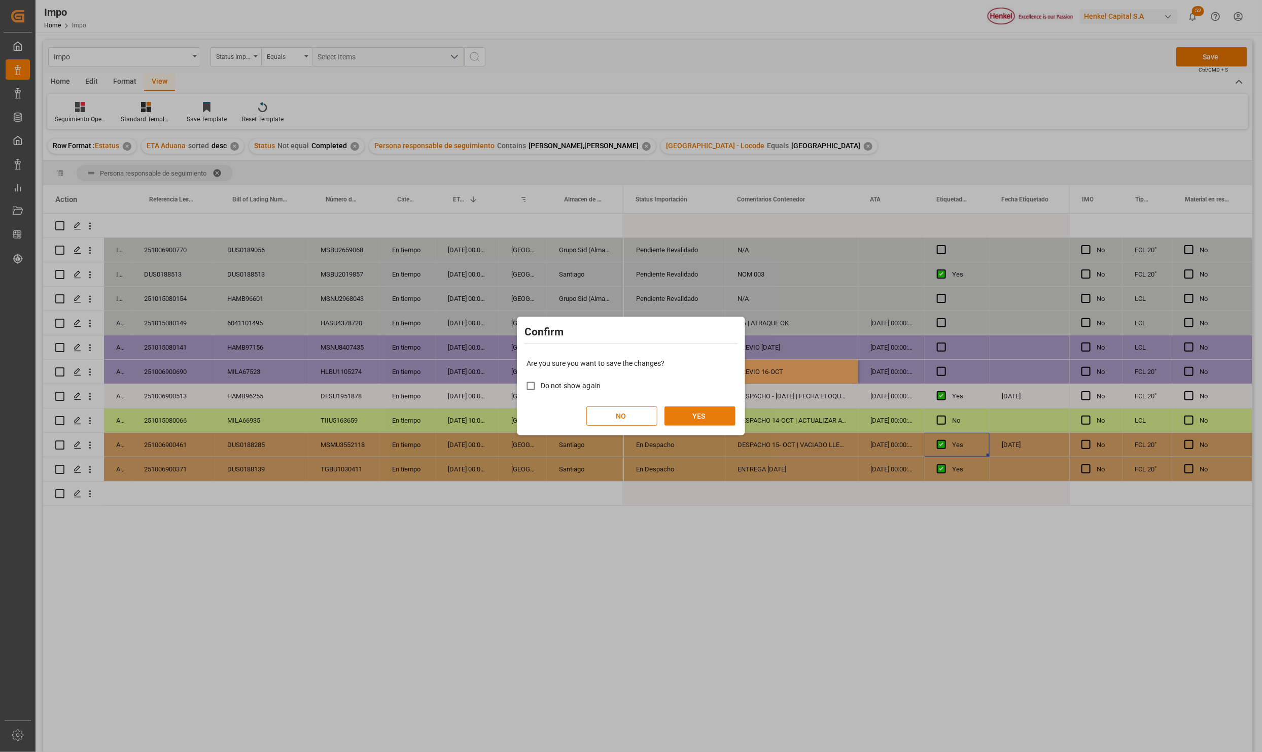
click at [713, 411] on button "YES" at bounding box center [699, 415] width 71 height 19
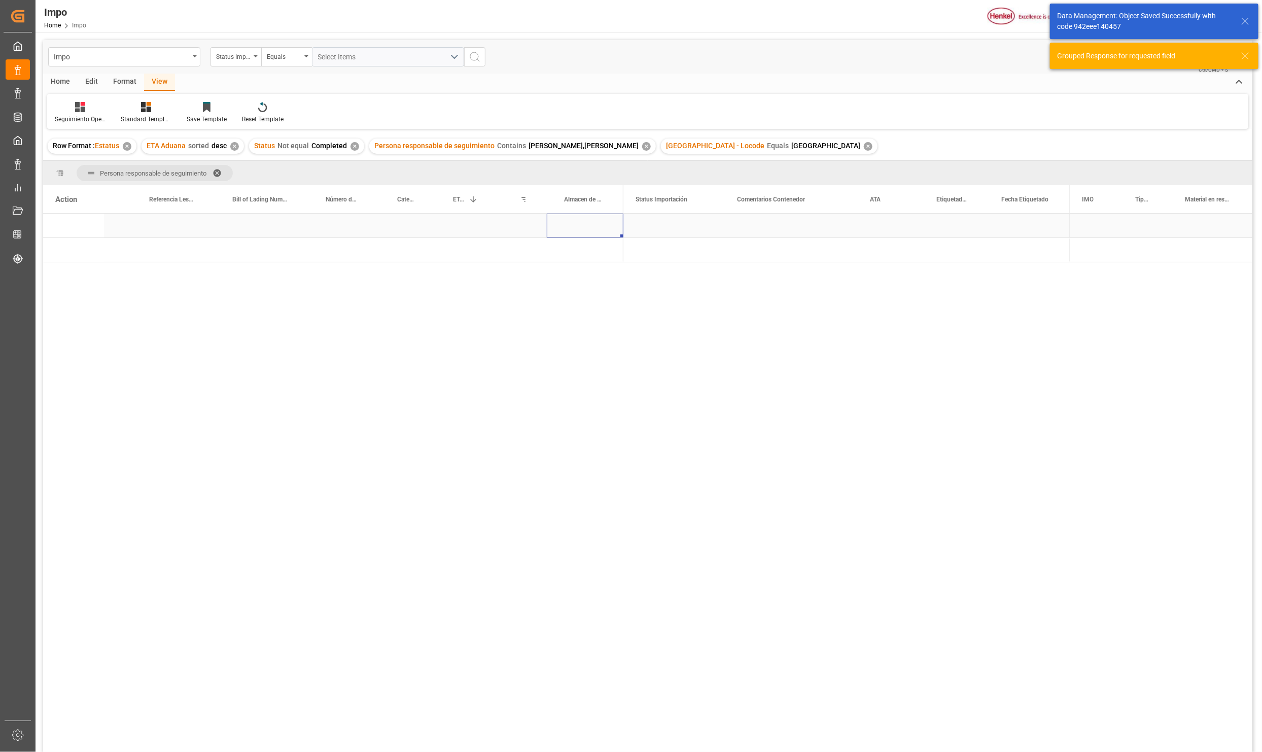
click at [588, 226] on div "Press SPACE to select this row." at bounding box center [585, 225] width 77 height 24
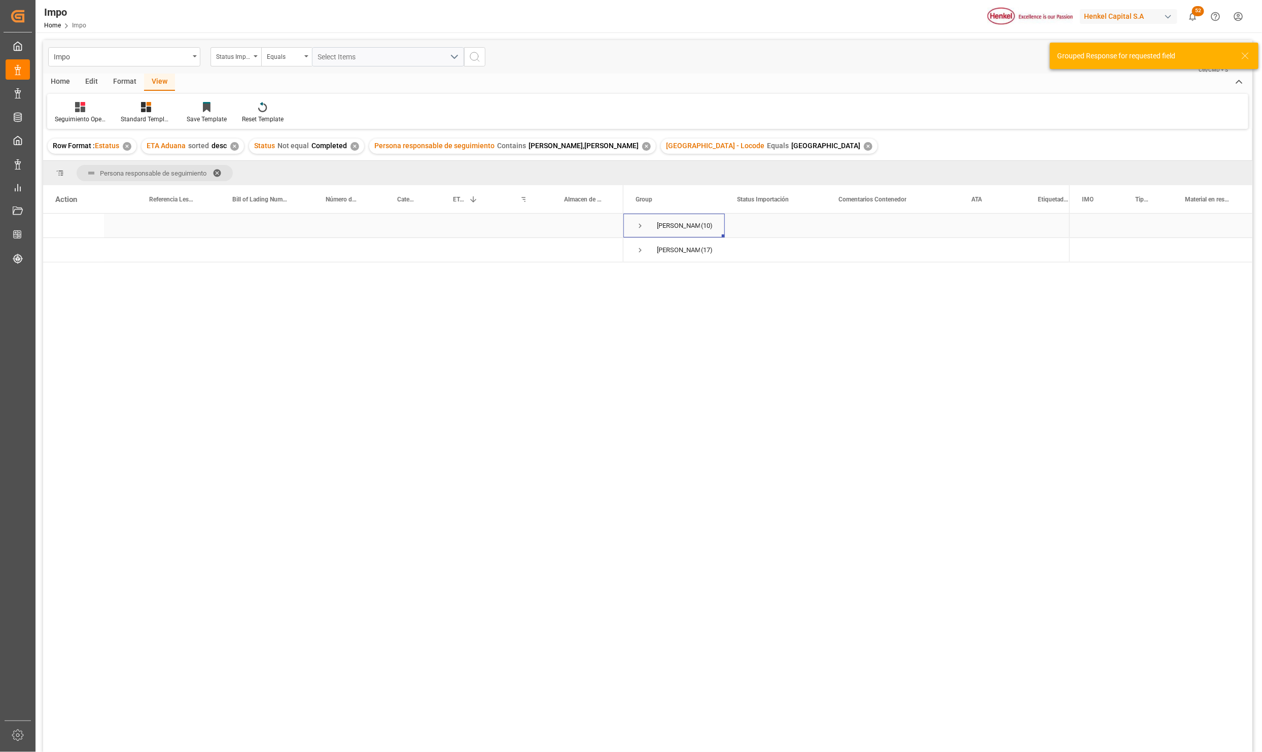
click at [640, 224] on span "Press SPACE to select this row." at bounding box center [639, 225] width 9 height 9
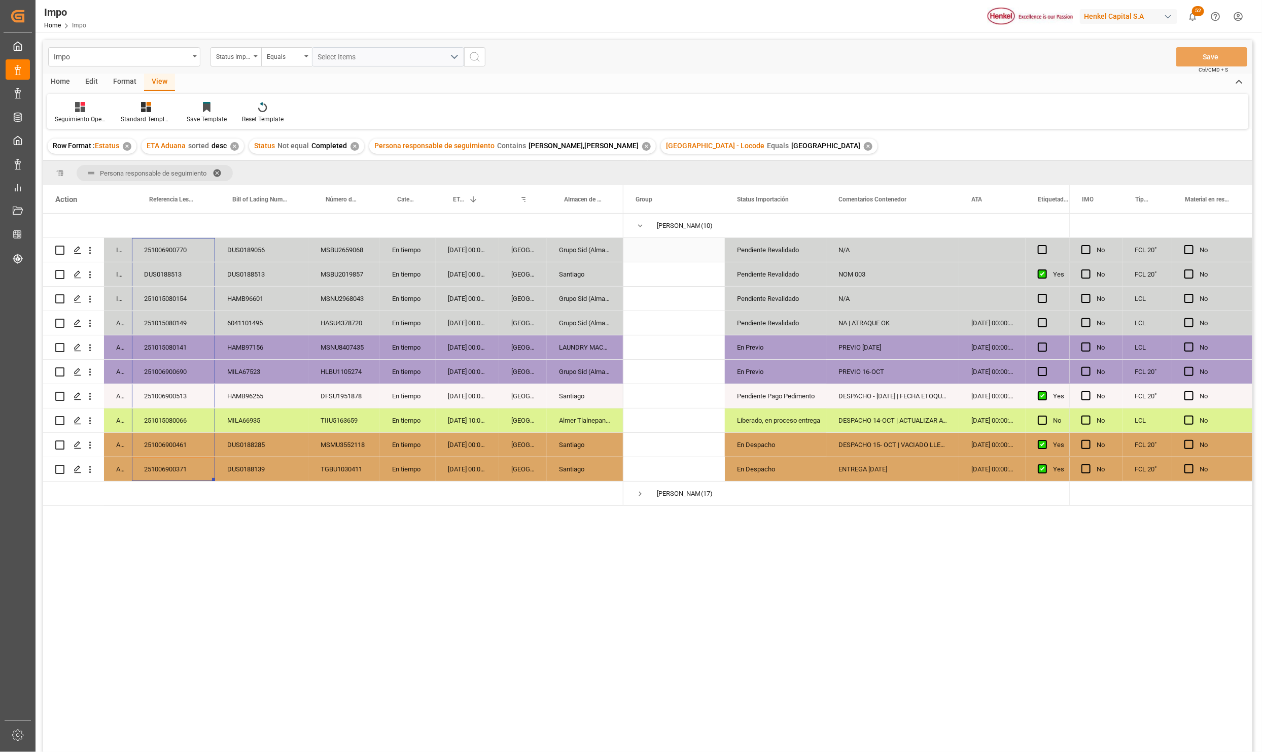
drag, startPoint x: 169, startPoint y: 462, endPoint x: 182, endPoint y: 261, distance: 202.2
click at [182, 261] on div "In progress 251006900770 DUS0189056 MSBU2659068 En tiempo [DATE] 00:00:00 Verac…" at bounding box center [333, 359] width 580 height 292
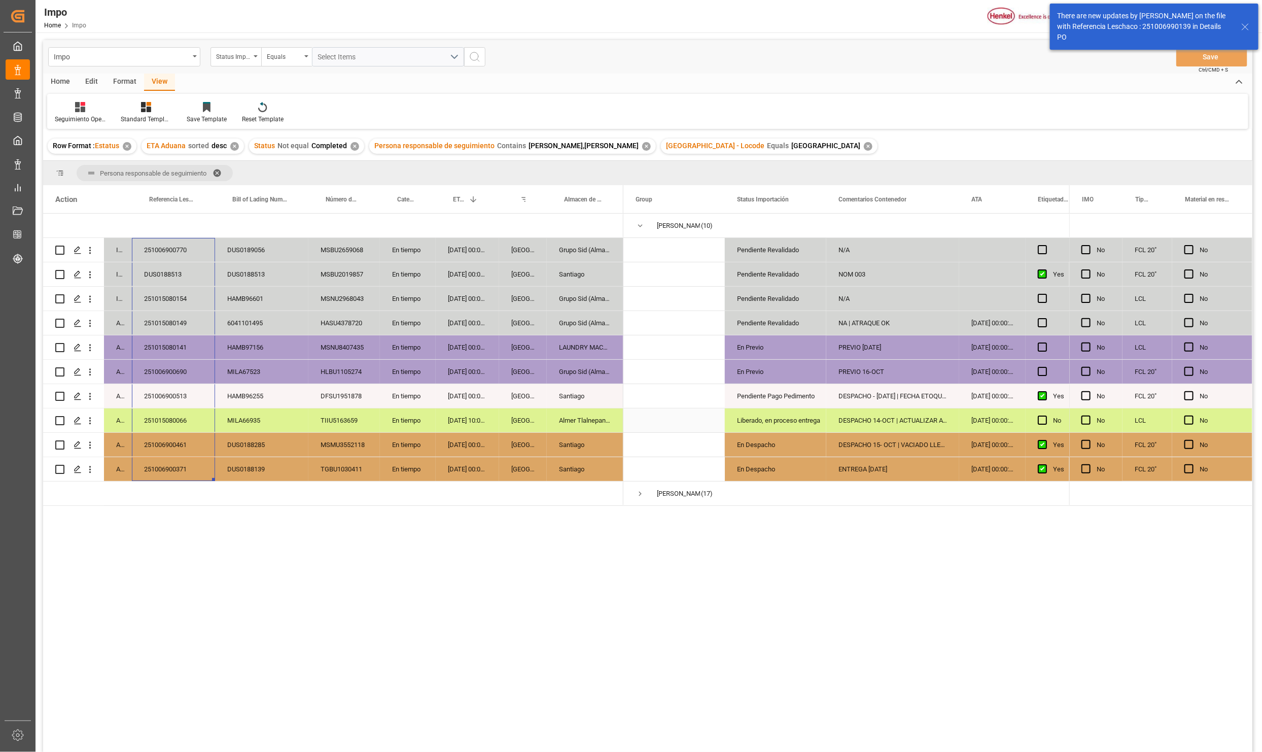
drag, startPoint x: 175, startPoint y: 420, endPoint x: 168, endPoint y: 399, distance: 22.9
click at [174, 417] on div "251015080066" at bounding box center [173, 420] width 83 height 24
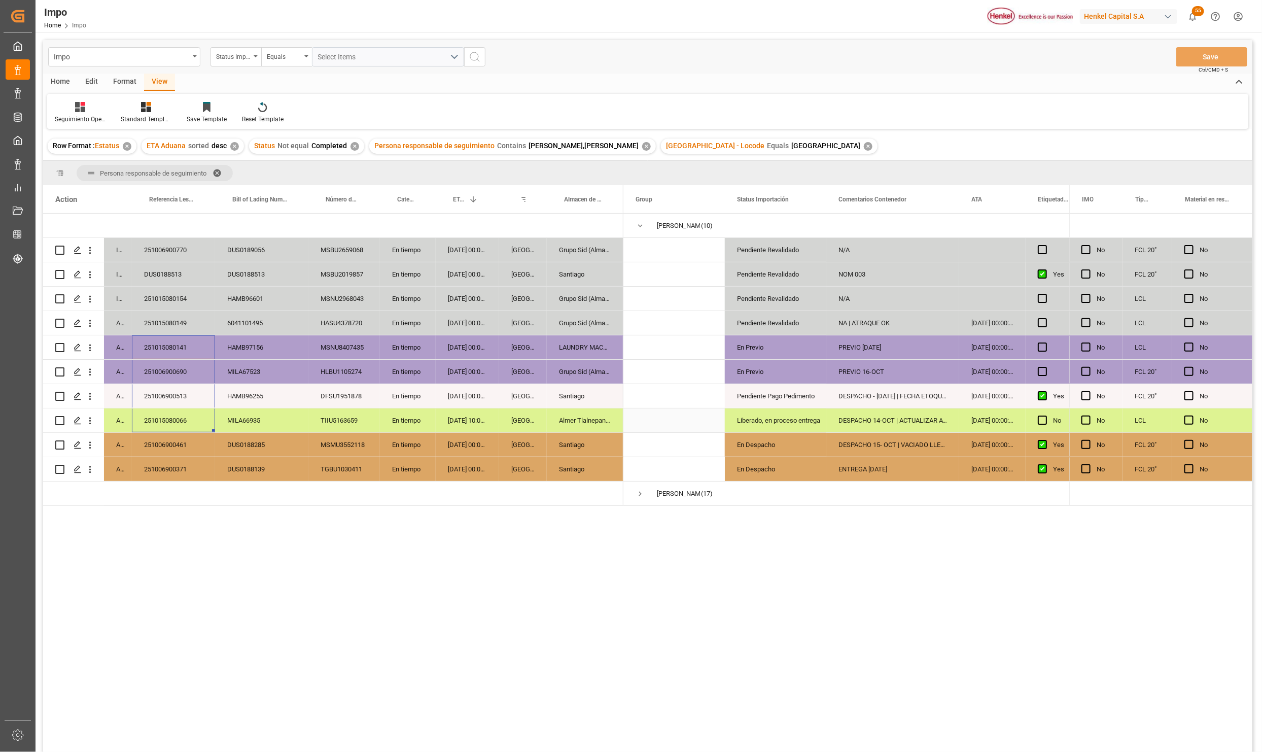
drag, startPoint x: 175, startPoint y: 351, endPoint x: 377, endPoint y: 443, distance: 222.2
click at [181, 417] on div "In progress 251006900770 DUS0189056 MSBU2659068 En tiempo [DATE] 00:00:00 Verac…" at bounding box center [333, 359] width 580 height 292
click at [644, 222] on span "Press SPACE to select this row." at bounding box center [639, 225] width 9 height 9
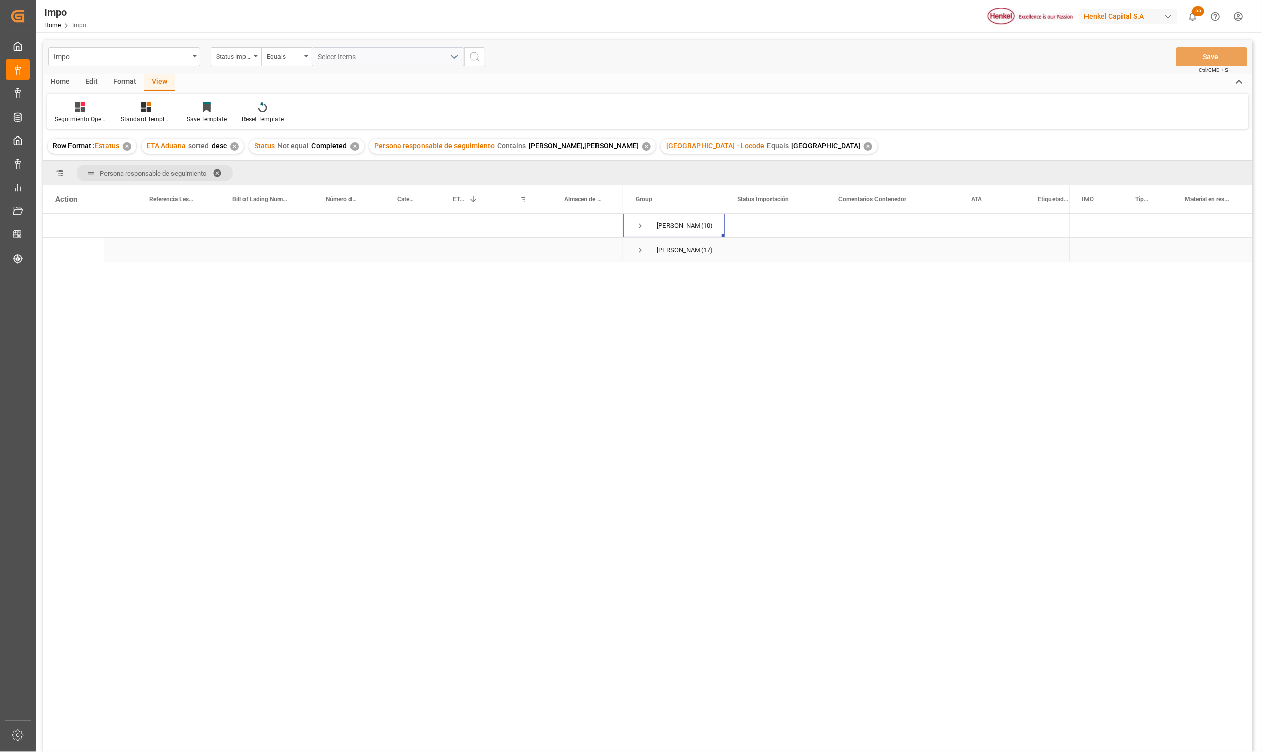
click at [640, 251] on span "Press SPACE to select this row." at bounding box center [639, 249] width 9 height 9
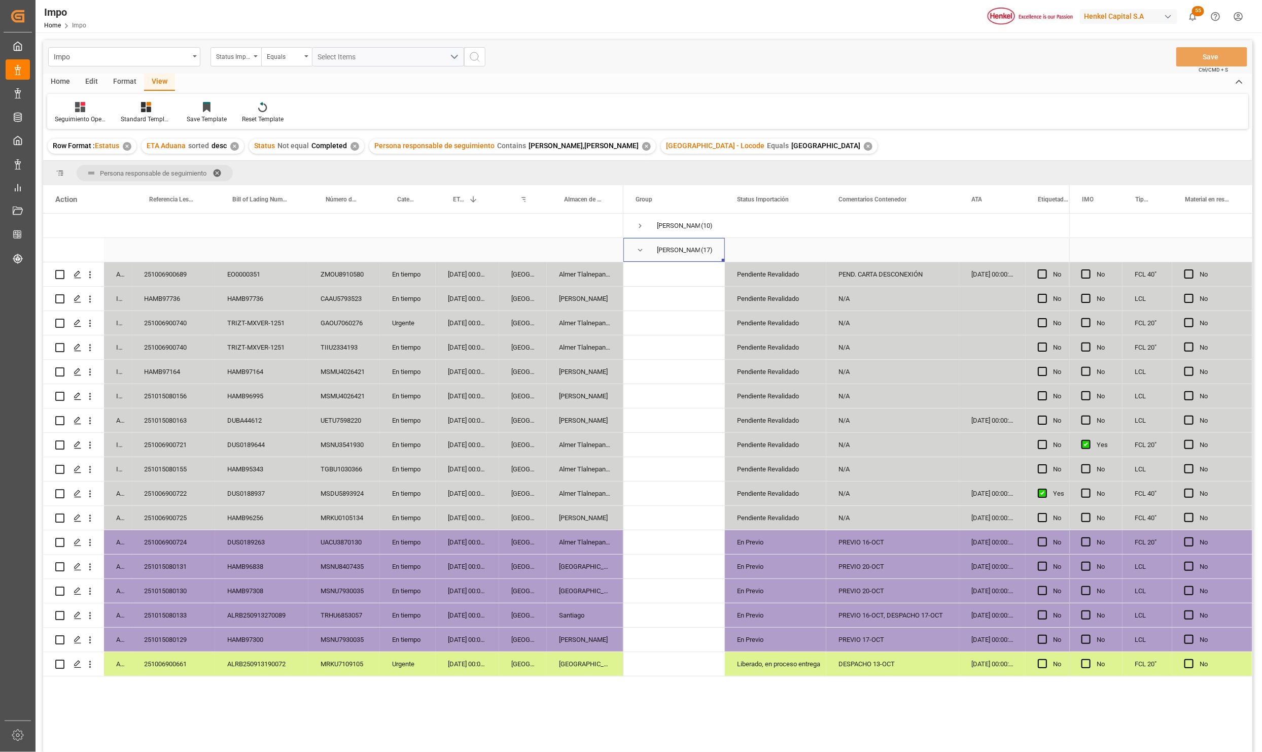
click at [635, 249] on span "Press SPACE to select this row." at bounding box center [639, 249] width 9 height 9
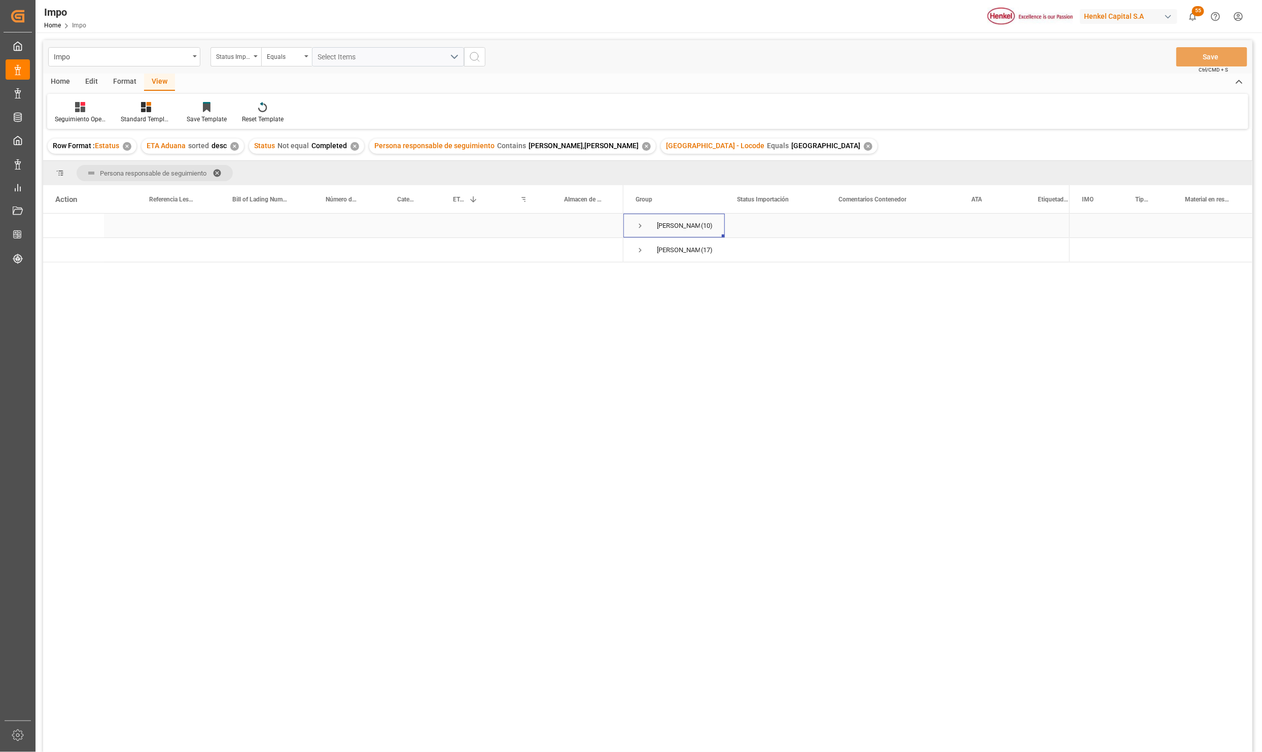
click at [642, 224] on span "Press SPACE to select this row." at bounding box center [639, 225] width 9 height 9
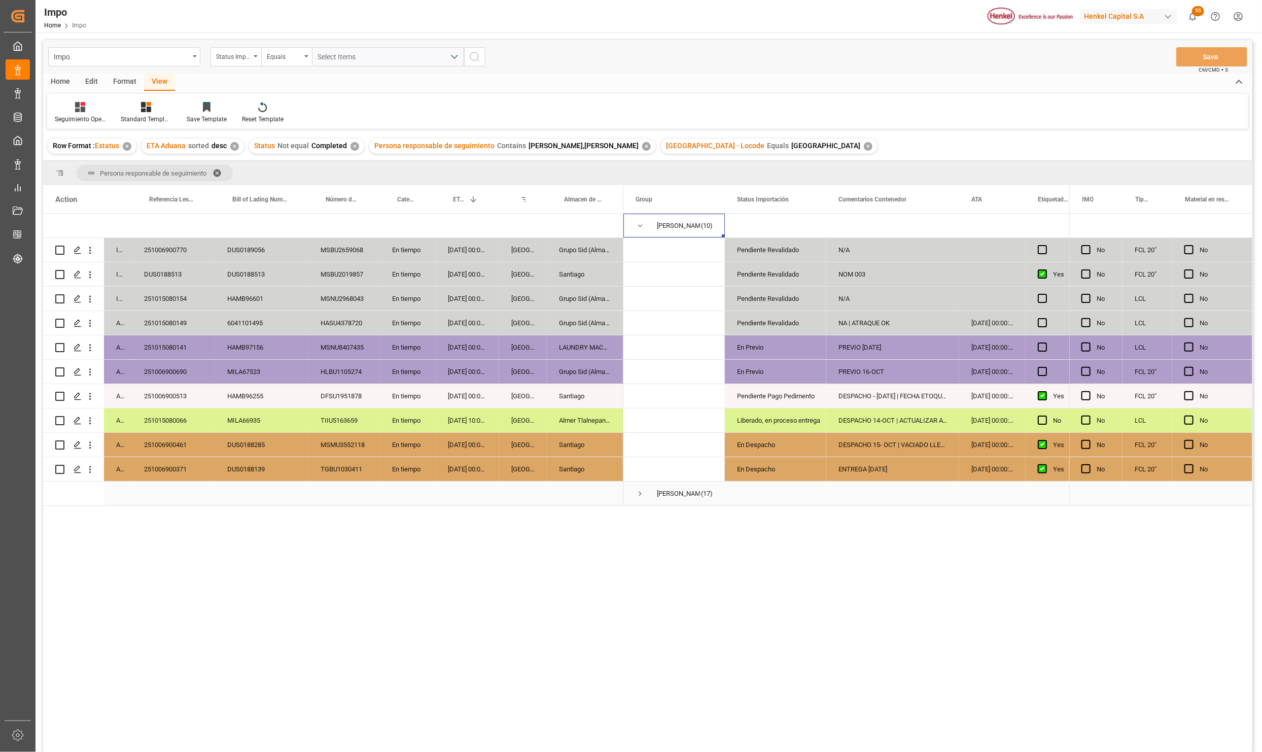
click at [637, 493] on span "Press SPACE to select this row." at bounding box center [639, 493] width 9 height 9
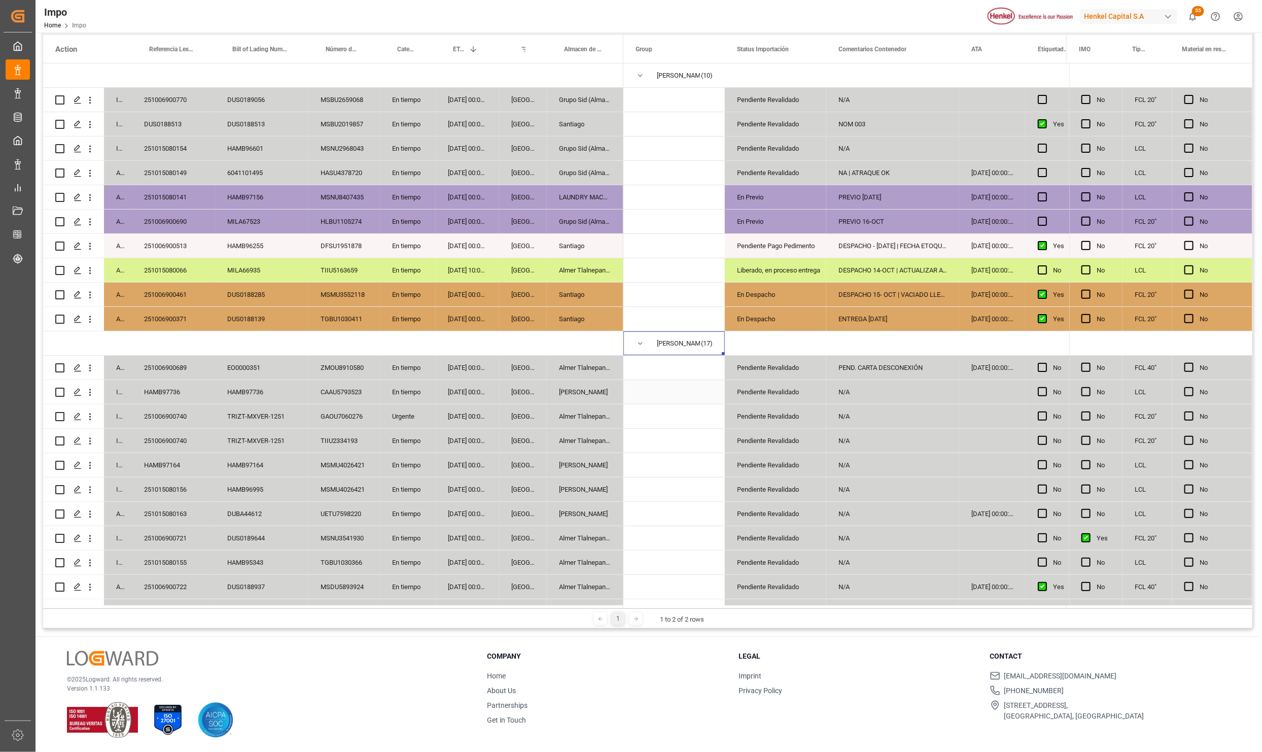
click at [837, 393] on div "N/A" at bounding box center [892, 392] width 133 height 24
click at [761, 277] on div "Liberado, en proceso entrega" at bounding box center [775, 270] width 77 height 23
click at [759, 303] on div "En Despacho" at bounding box center [775, 294] width 77 height 23
click at [758, 316] on div "En Despacho" at bounding box center [775, 318] width 77 height 23
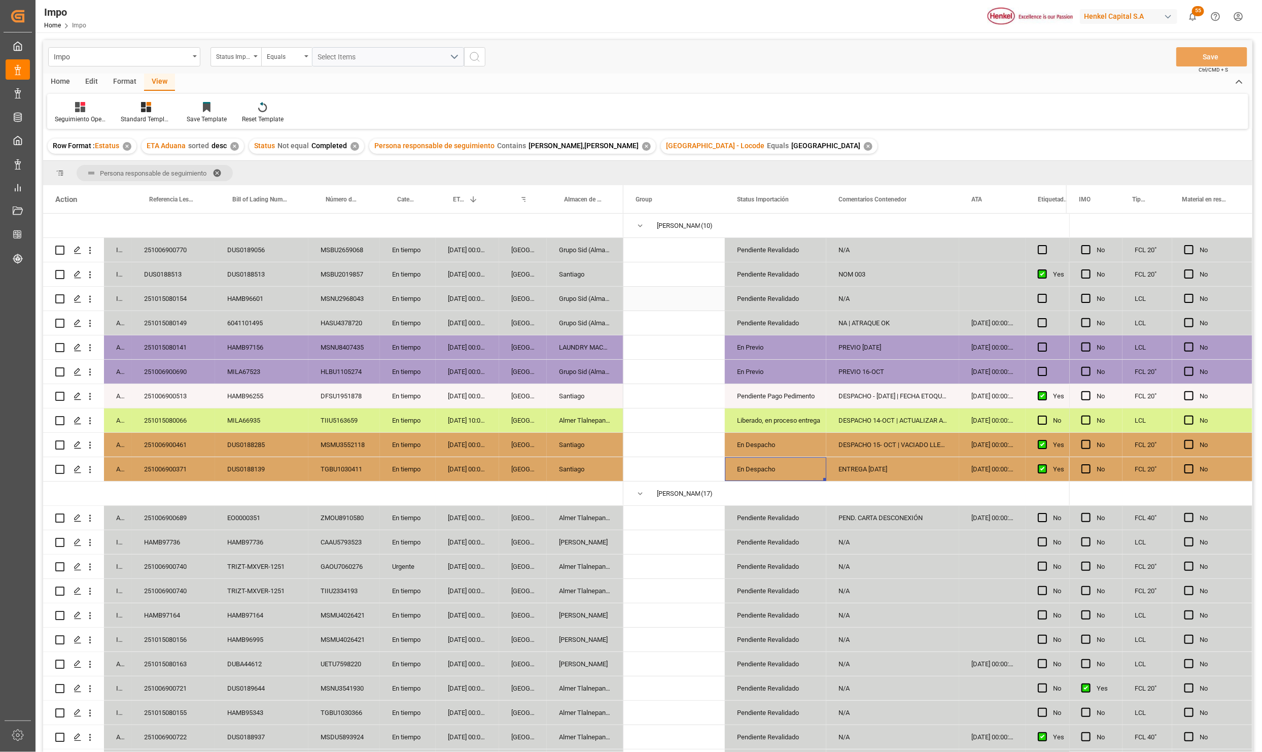
click at [482, 330] on div "[DATE] 00:00:00" at bounding box center [467, 323] width 63 height 24
click at [841, 379] on div "PREVIO 16-OCT" at bounding box center [892, 372] width 133 height 24
drag, startPoint x: 737, startPoint y: 393, endPoint x: 757, endPoint y: 401, distance: 21.2
click at [738, 393] on div "Pendiente Pago Pedimento" at bounding box center [775, 395] width 77 height 23
click at [916, 364] on div "PREVIO 16-OCT" at bounding box center [892, 372] width 133 height 24
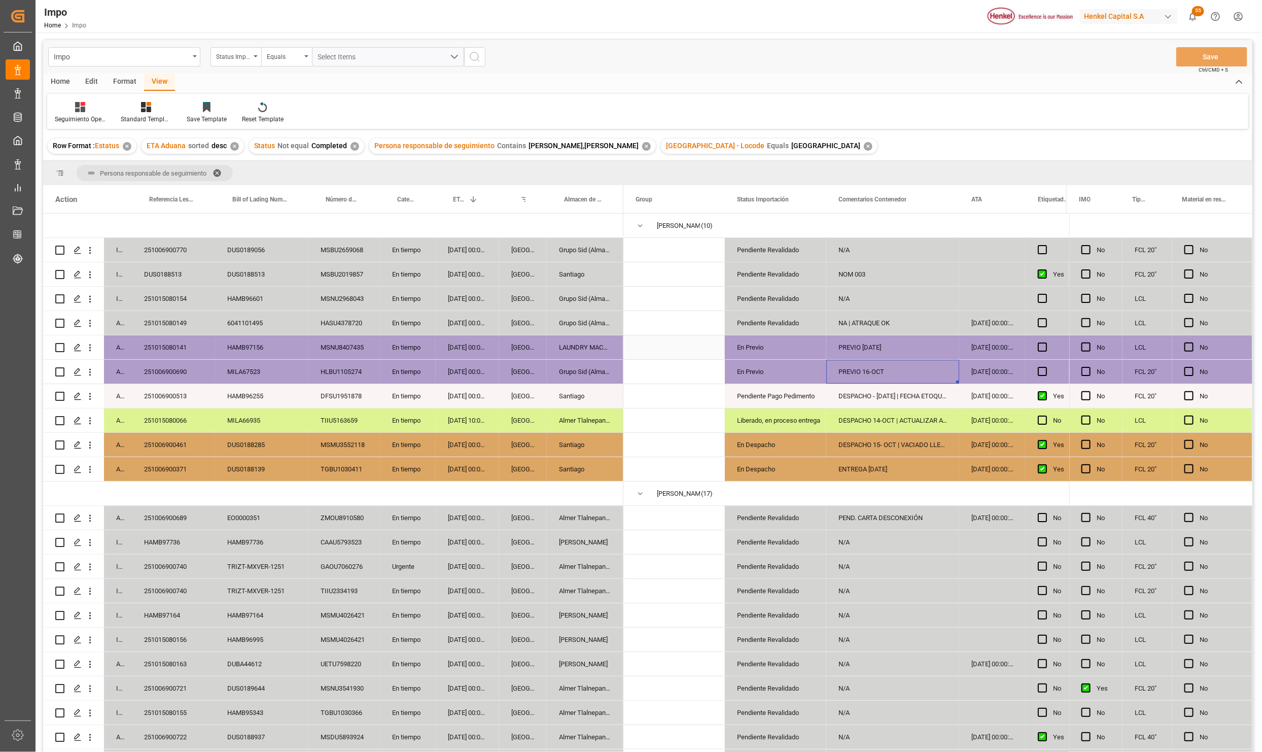
click at [898, 354] on div "PREVIO [DATE]" at bounding box center [892, 347] width 133 height 24
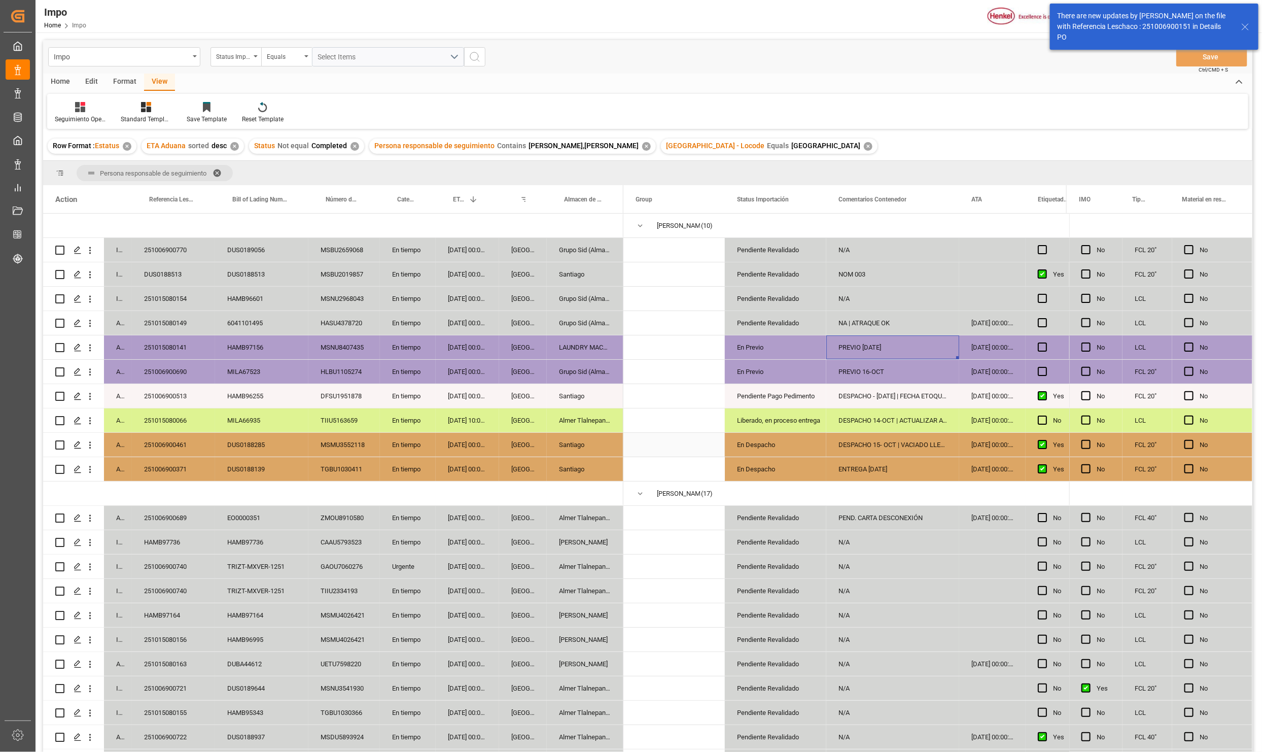
click at [525, 427] on div "[GEOGRAPHIC_DATA]" at bounding box center [523, 420] width 48 height 24
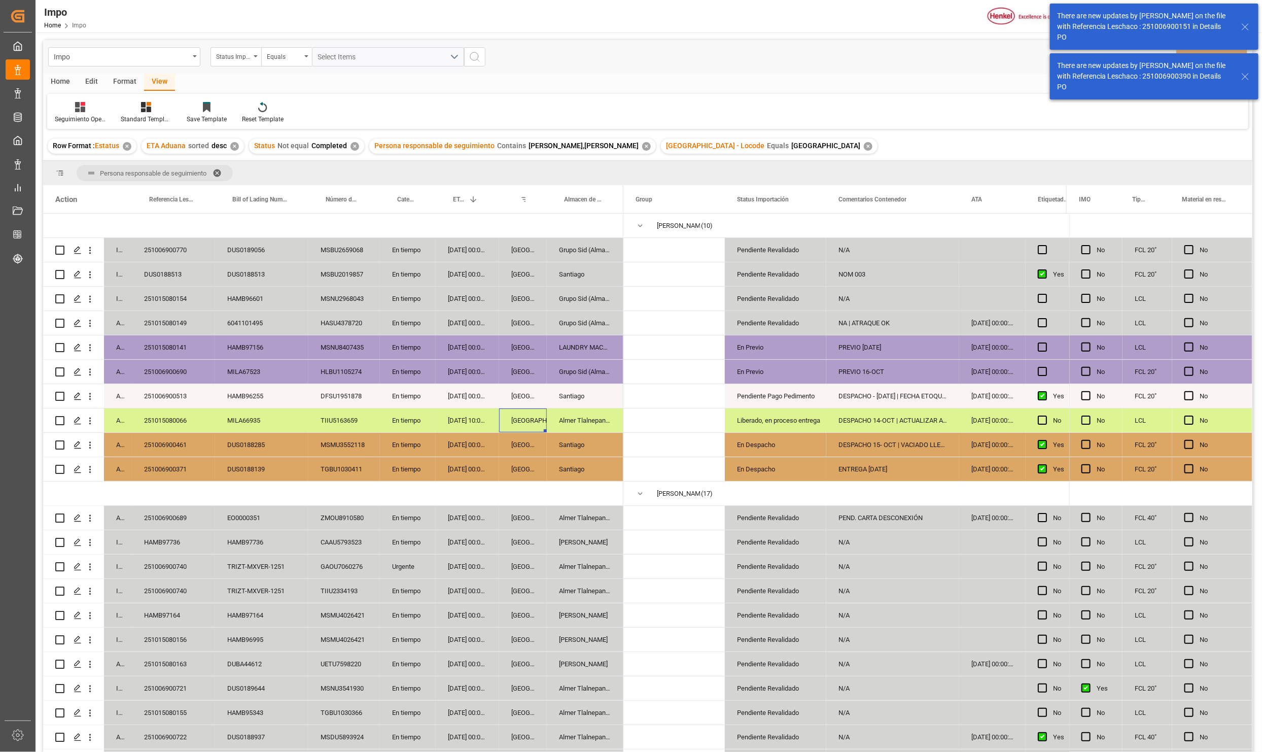
click at [1248, 26] on icon at bounding box center [1245, 27] width 12 height 12
click at [1244, 78] on icon at bounding box center [1245, 76] width 12 height 12
click at [1246, 27] on line at bounding box center [1245, 27] width 6 height 6
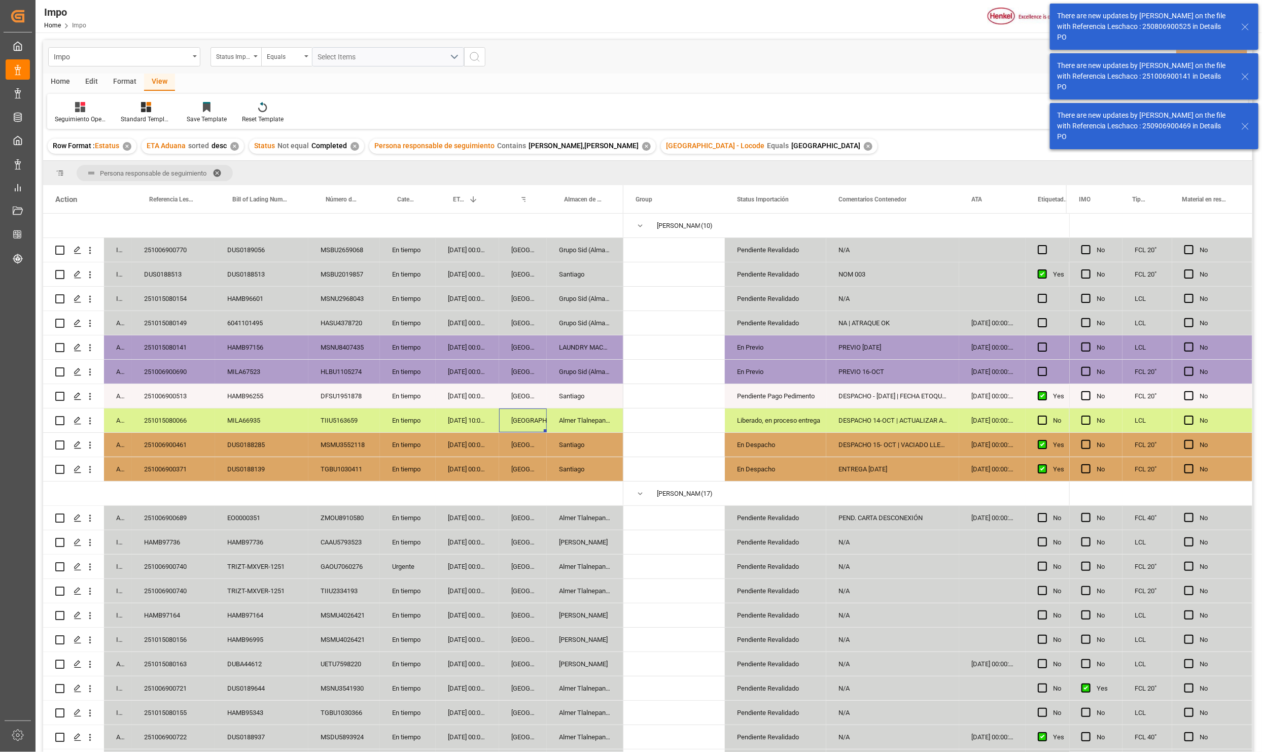
click at [1245, 25] on icon at bounding box center [1245, 27] width 12 height 12
click at [1243, 27] on icon at bounding box center [1245, 27] width 12 height 12
click at [1243, 70] on icon at bounding box center [1245, 76] width 12 height 12
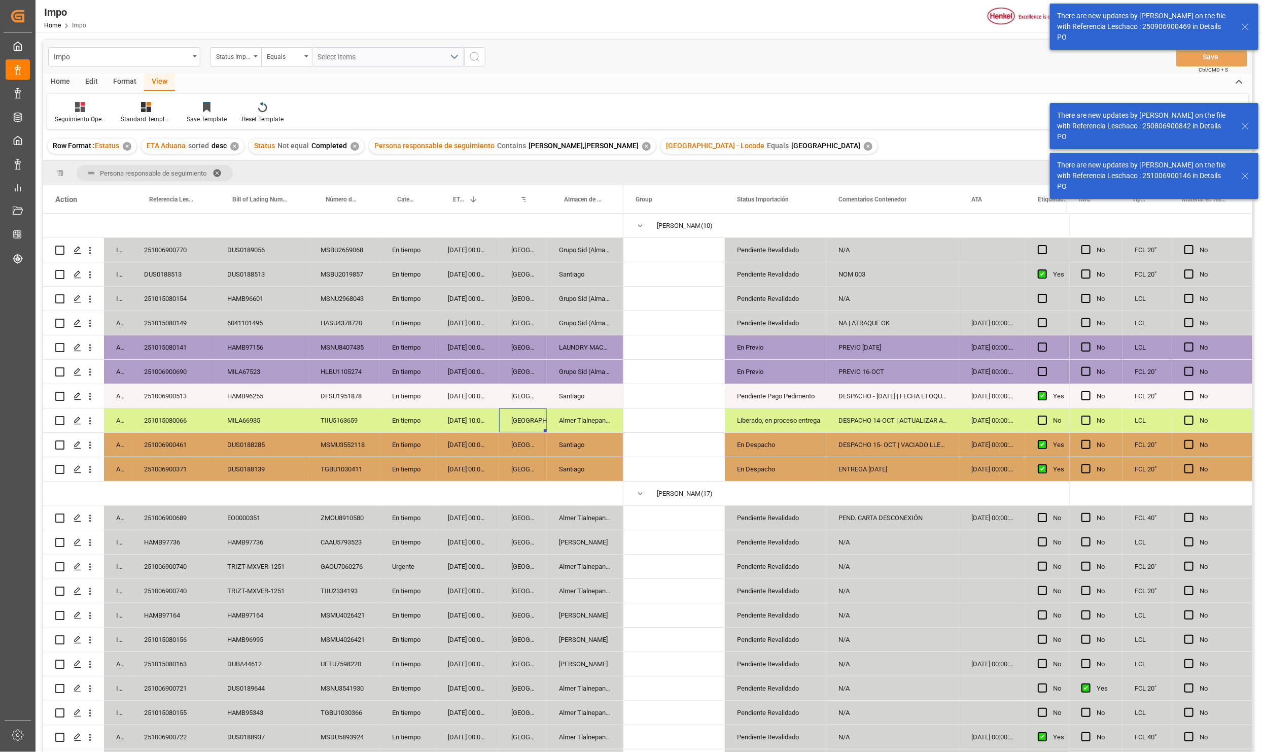
click at [1245, 26] on line at bounding box center [1245, 27] width 6 height 6
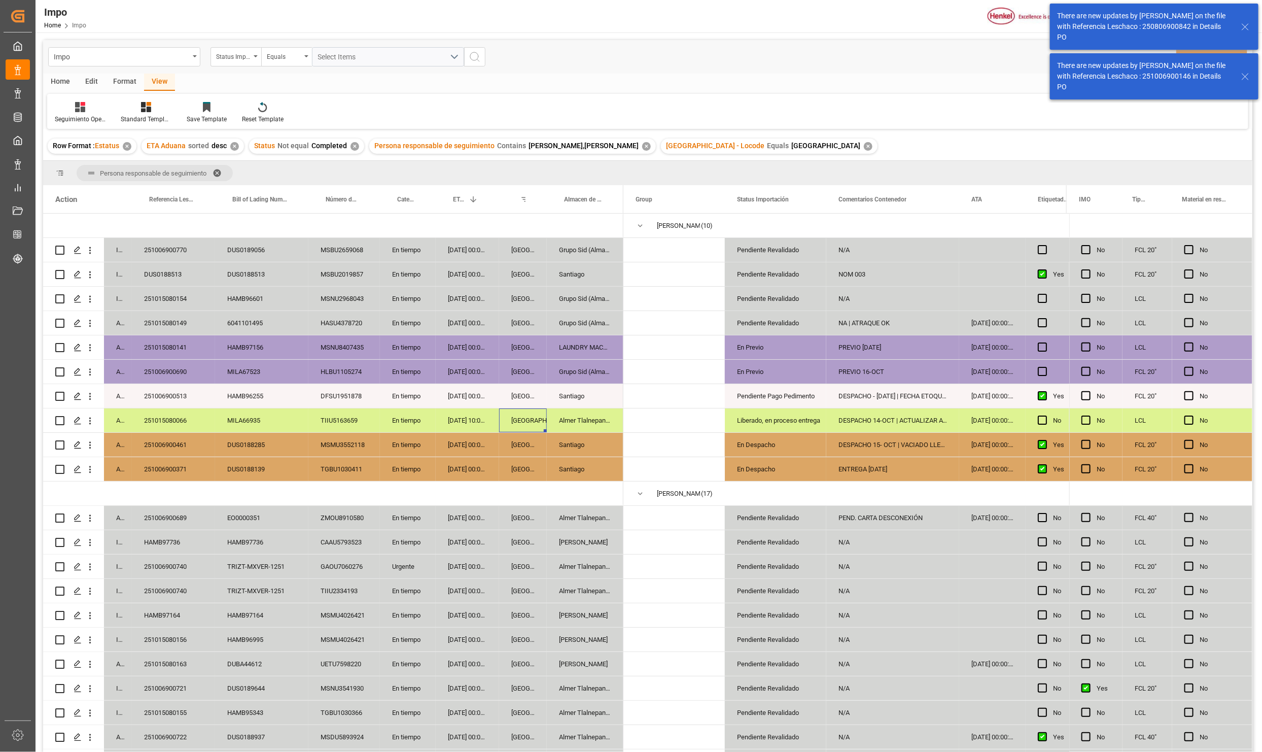
click at [1245, 72] on icon at bounding box center [1245, 76] width 12 height 12
click at [1239, 18] on div "There are new updates by [PERSON_NAME] on the file with Referencia Leschaco : 2…" at bounding box center [1154, 27] width 208 height 46
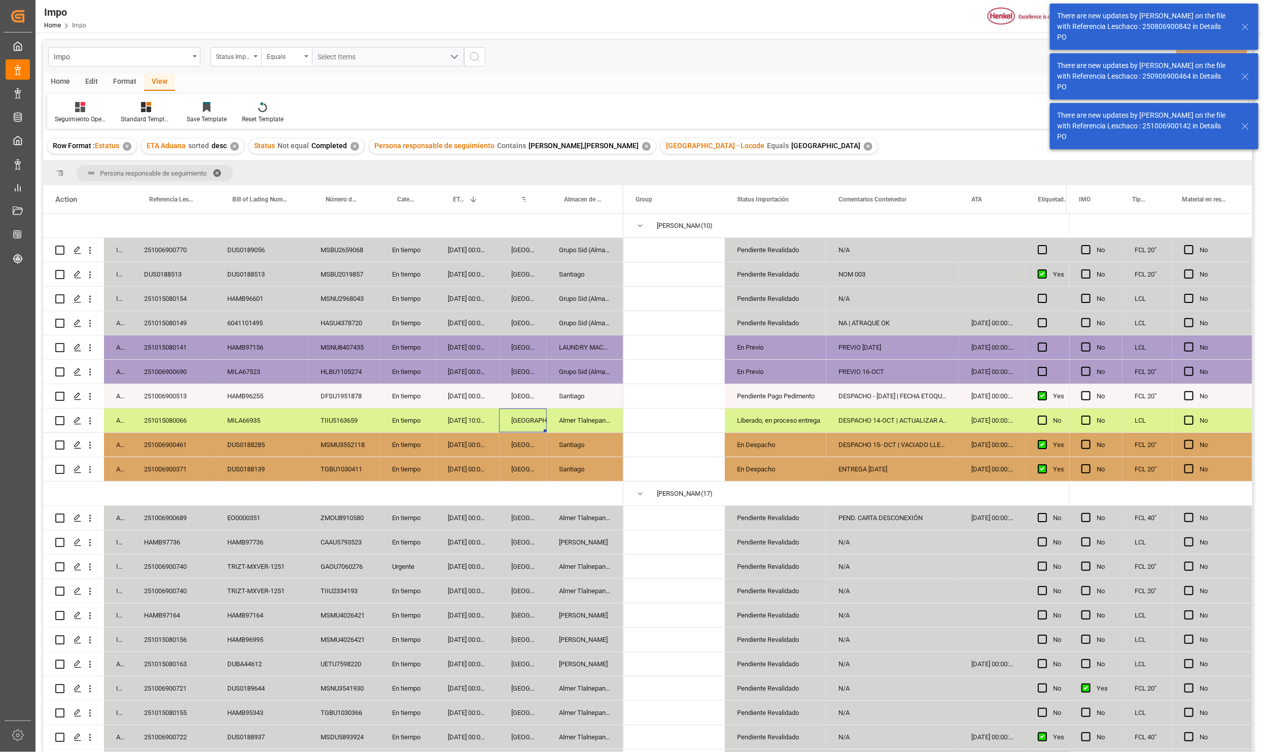
click at [1244, 125] on icon at bounding box center [1245, 126] width 12 height 12
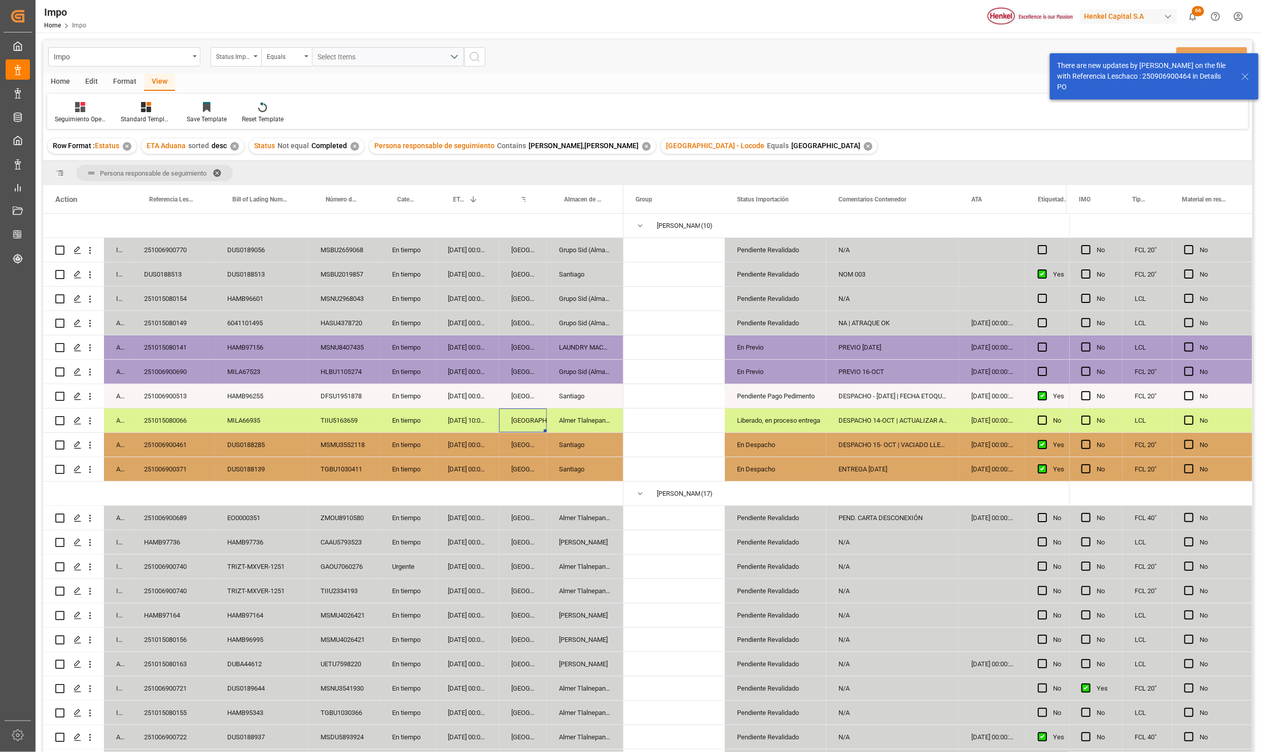
click at [1246, 75] on icon at bounding box center [1245, 76] width 12 height 12
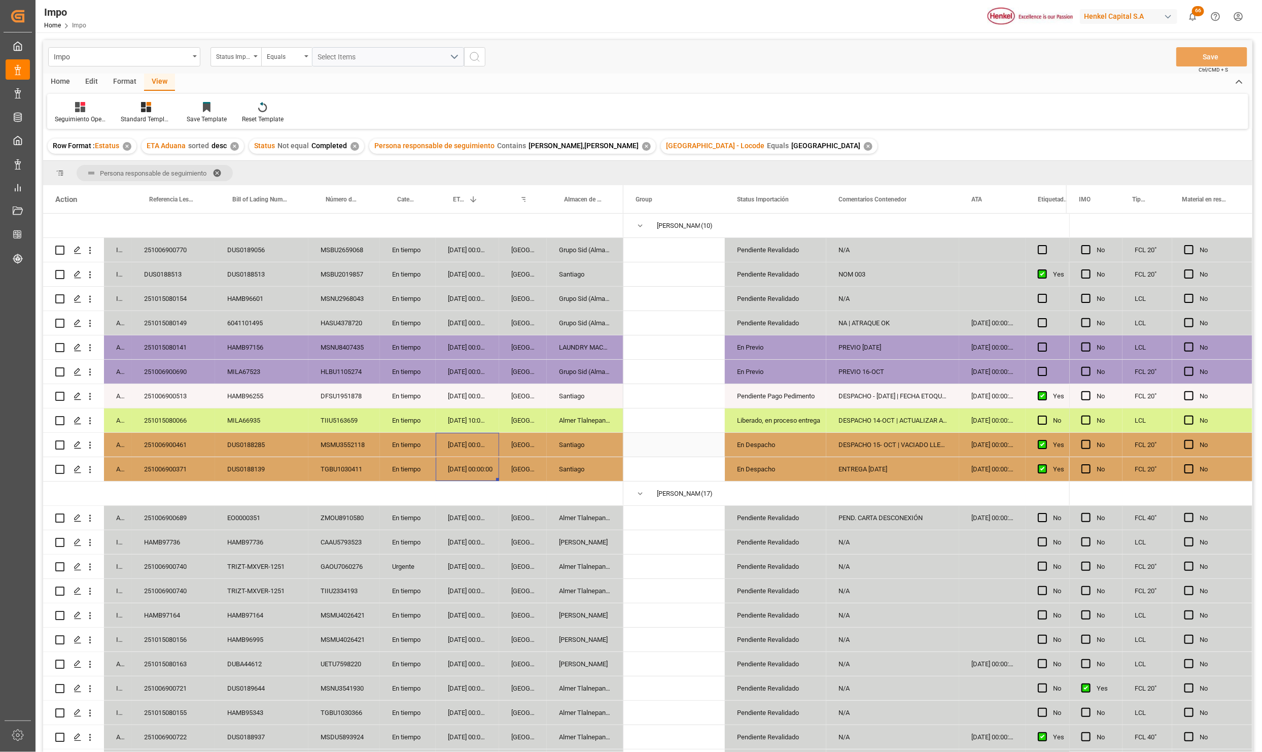
drag, startPoint x: 452, startPoint y: 466, endPoint x: 457, endPoint y: 442, distance: 24.8
click at [457, 442] on div "In progress 251006900770 DUS0189056 MSBU2659068 En tiempo [DATE] 00:00:00 Verac…" at bounding box center [333, 566] width 580 height 706
click at [461, 412] on div "[DATE] 10:00:00" at bounding box center [467, 420] width 63 height 24
click at [460, 441] on div "[DATE] 00:00:00" at bounding box center [467, 445] width 63 height 24
click at [462, 449] on div "[DATE] 00:00:00" at bounding box center [467, 445] width 63 height 24
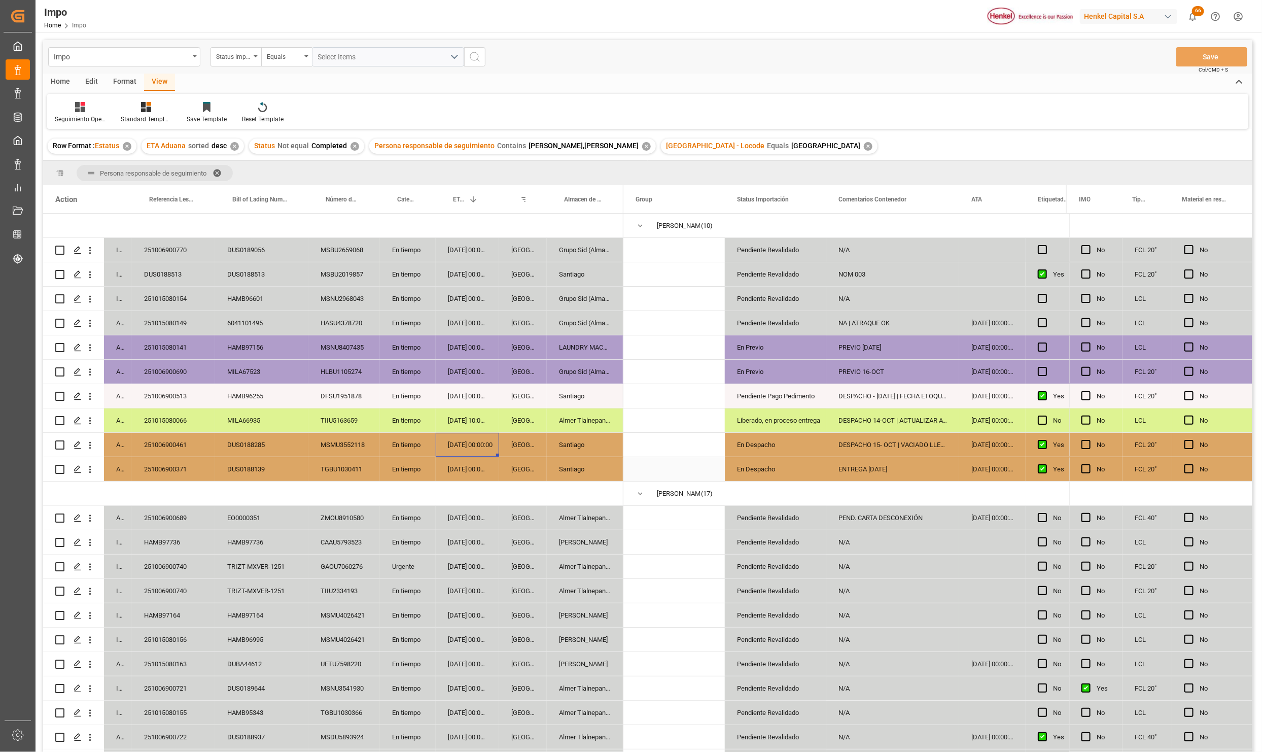
click at [467, 466] on div "[DATE] 00:00:00" at bounding box center [467, 469] width 63 height 24
click at [469, 452] on div "[DATE] 00:00:00" at bounding box center [467, 445] width 63 height 24
click at [467, 424] on div "[DATE] 10:00:00" at bounding box center [467, 420] width 63 height 24
click at [461, 440] on div "[DATE] 00:00:00" at bounding box center [467, 445] width 63 height 24
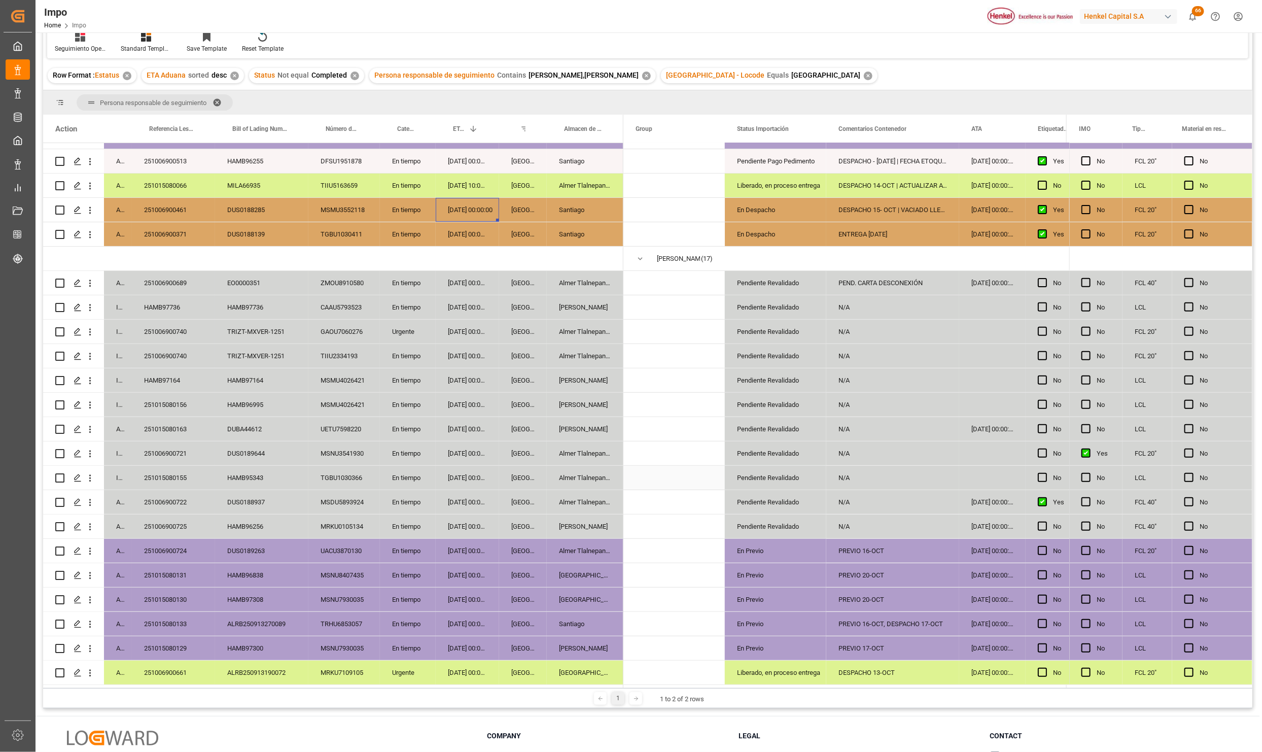
scroll to position [151, 0]
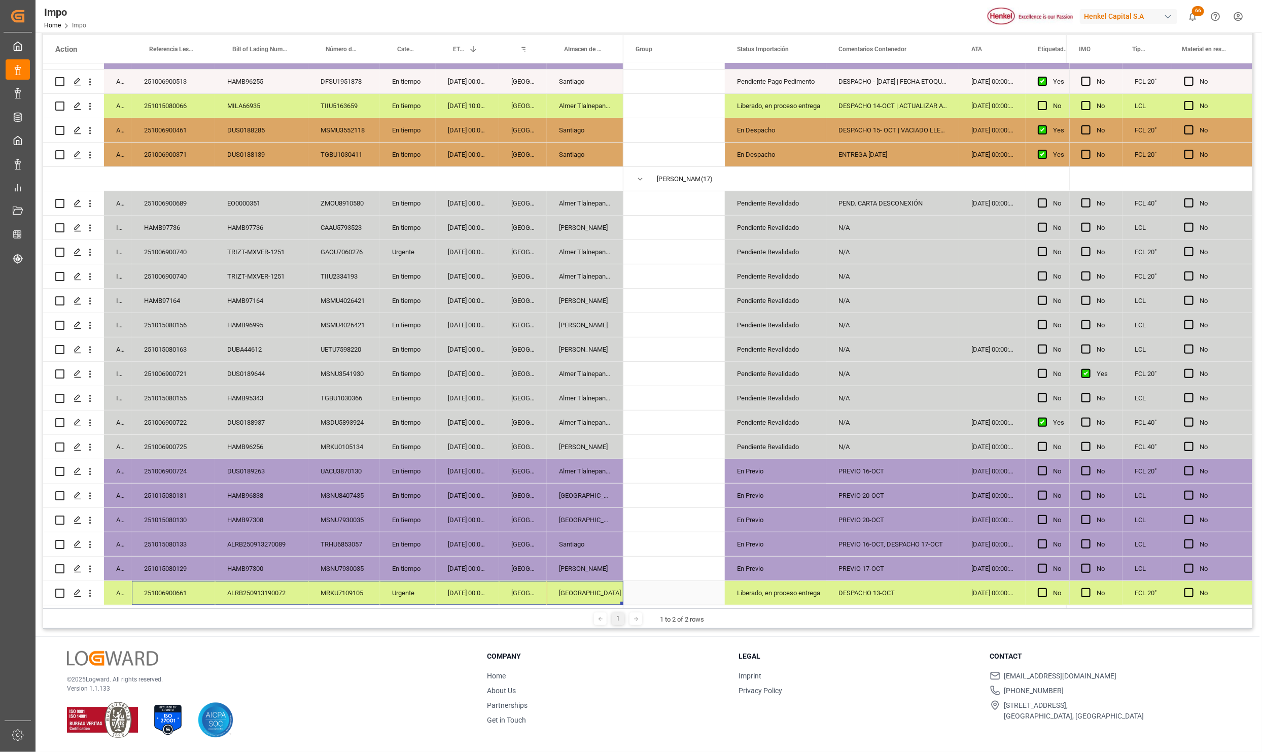
drag, startPoint x: 585, startPoint y: 589, endPoint x: 174, endPoint y: 583, distance: 410.8
click at [169, 585] on div "Arrived 251006900661 ALRB250913190072 MRKU7109105 Urgente [DATE] 00:00:00 [GEOG…" at bounding box center [333, 593] width 580 height 24
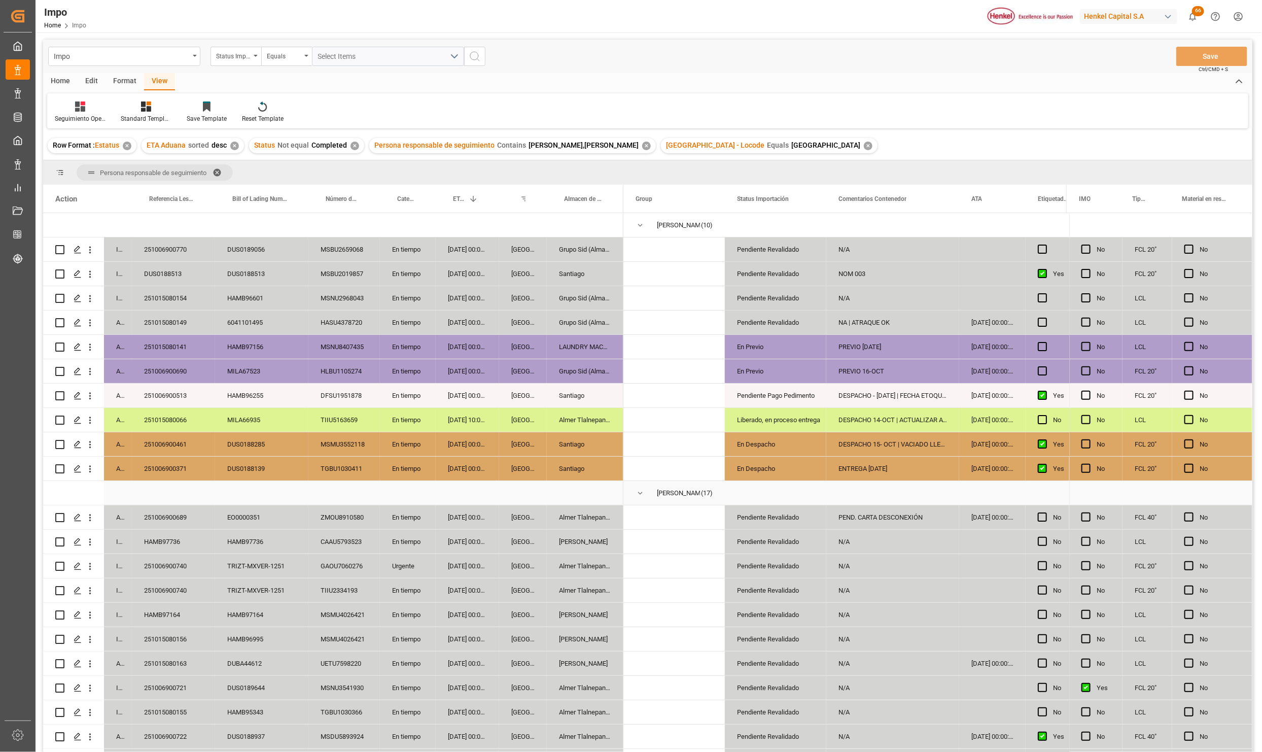
scroll to position [0, 0]
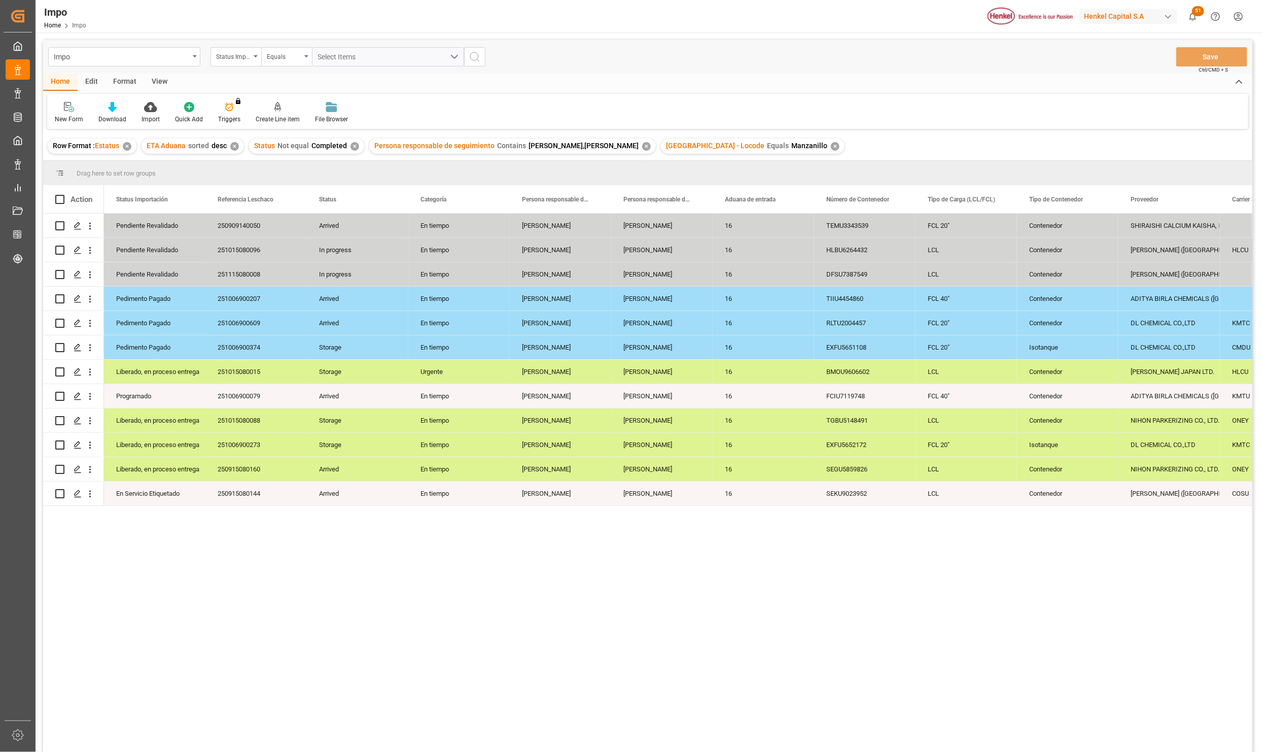
click at [163, 77] on div "View" at bounding box center [159, 82] width 31 height 17
click at [102, 107] on div at bounding box center [115, 106] width 51 height 11
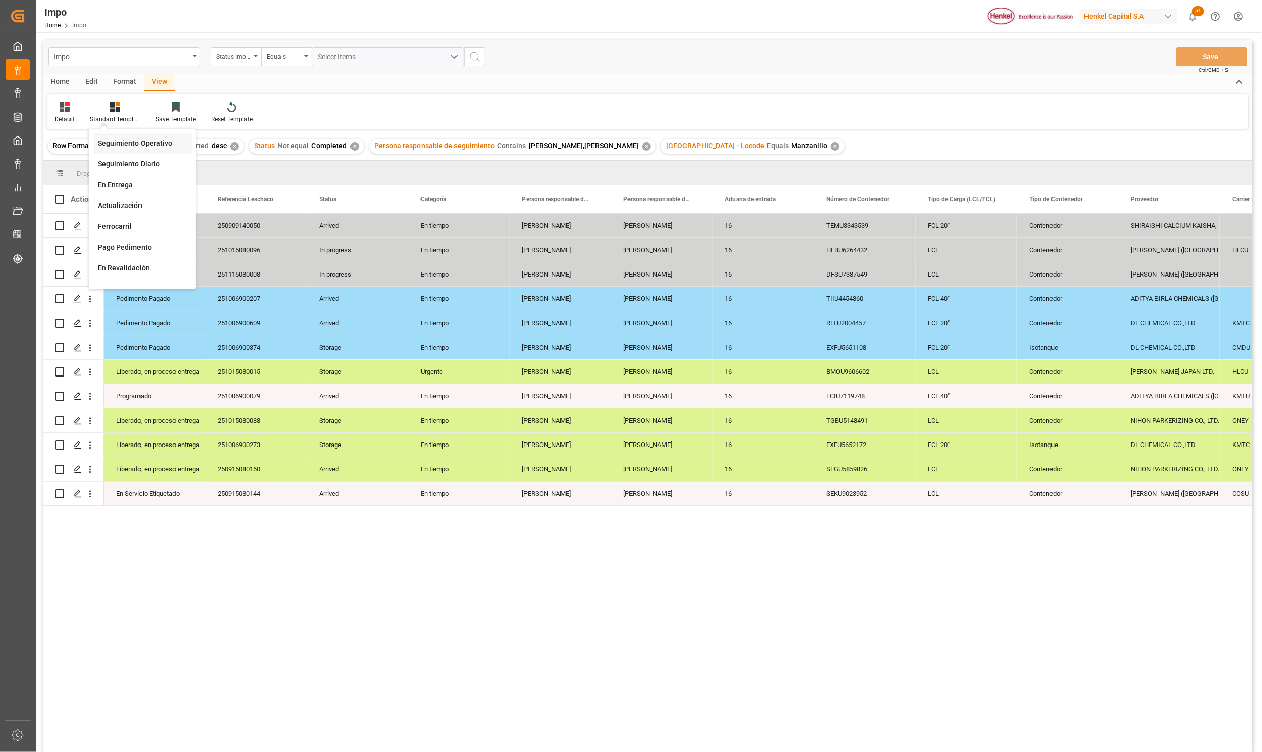
click at [122, 141] on div "Seguimiento Operativo" at bounding box center [142, 143] width 89 height 11
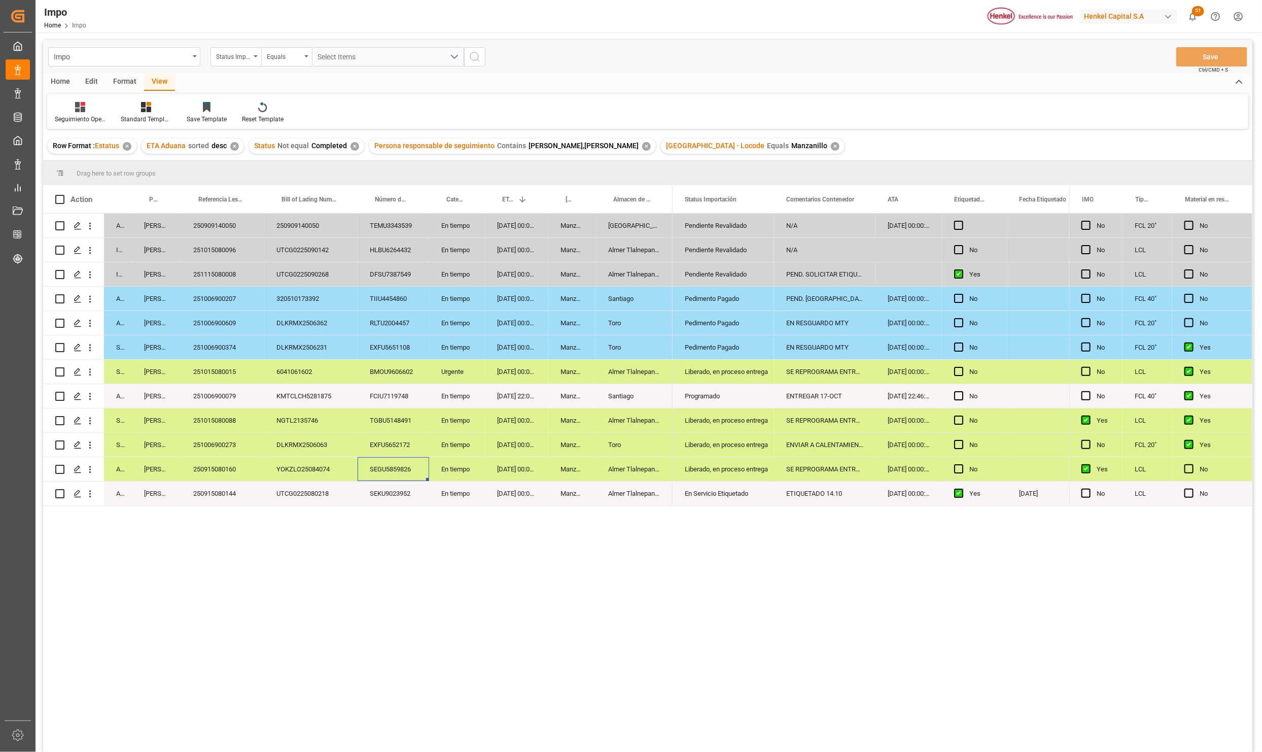
click at [361, 463] on div "SEGU5859826" at bounding box center [392, 469] width 71 height 24
click at [305, 475] on div "YOKZLO25084074" at bounding box center [310, 469] width 93 height 24
click at [314, 487] on div "UTCG0225080218" at bounding box center [310, 493] width 93 height 24
click at [318, 471] on div "YOKZLO25084074" at bounding box center [310, 469] width 93 height 24
click at [325, 495] on div "UTCG0225080218" at bounding box center [310, 493] width 93 height 24
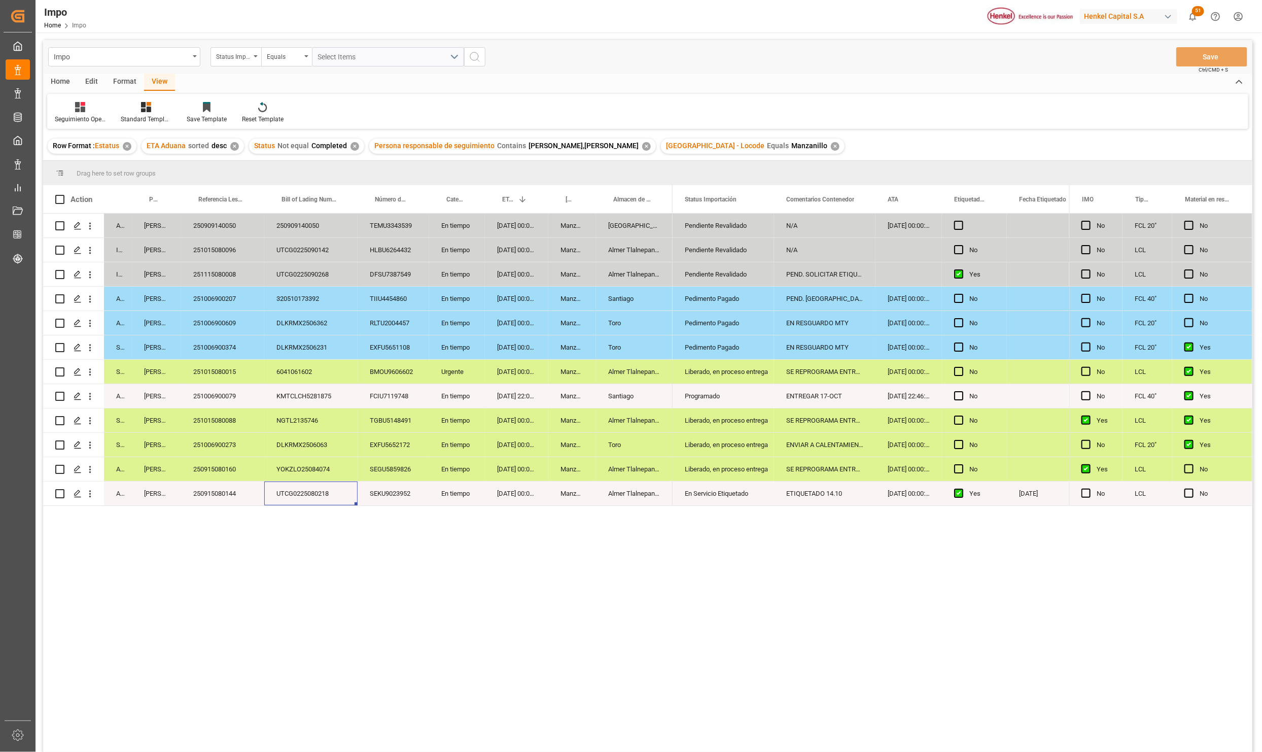
click at [329, 468] on div "YOKZLO25084074" at bounding box center [310, 469] width 93 height 24
click at [328, 488] on div "UTCG0225080218" at bounding box center [310, 493] width 93 height 24
click at [329, 473] on div "YOKZLO25084074" at bounding box center [310, 469] width 93 height 24
click at [335, 490] on div "UTCG0225080218" at bounding box center [310, 493] width 93 height 24
click at [340, 472] on div "YOKZLO25084074" at bounding box center [310, 469] width 93 height 24
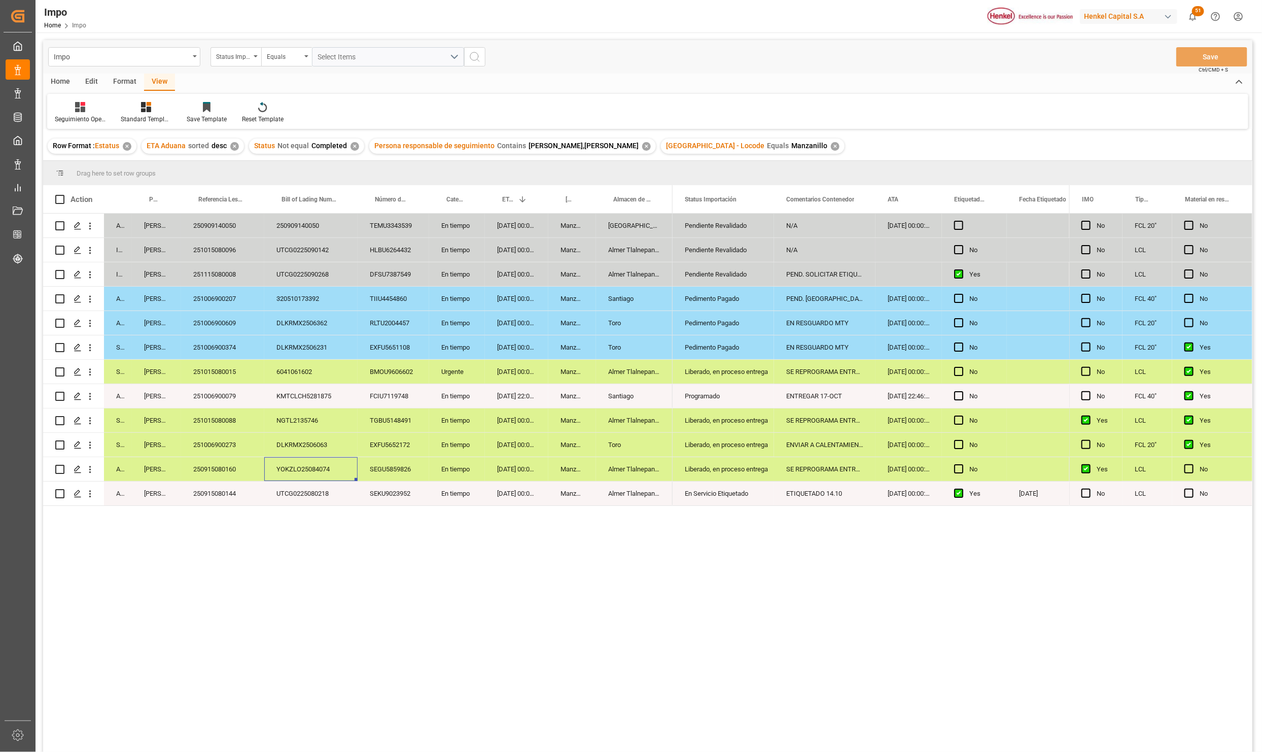
click at [335, 484] on div "UTCG0225080218" at bounding box center [310, 493] width 93 height 24
click at [338, 470] on div "YOKZLO25084074" at bounding box center [310, 469] width 93 height 24
click at [324, 493] on div "UTCG0225080218" at bounding box center [310, 493] width 93 height 24
click at [321, 470] on div "YOKZLO25084074" at bounding box center [310, 469] width 93 height 24
click at [325, 504] on div "UTCG0225080218" at bounding box center [310, 493] width 93 height 24
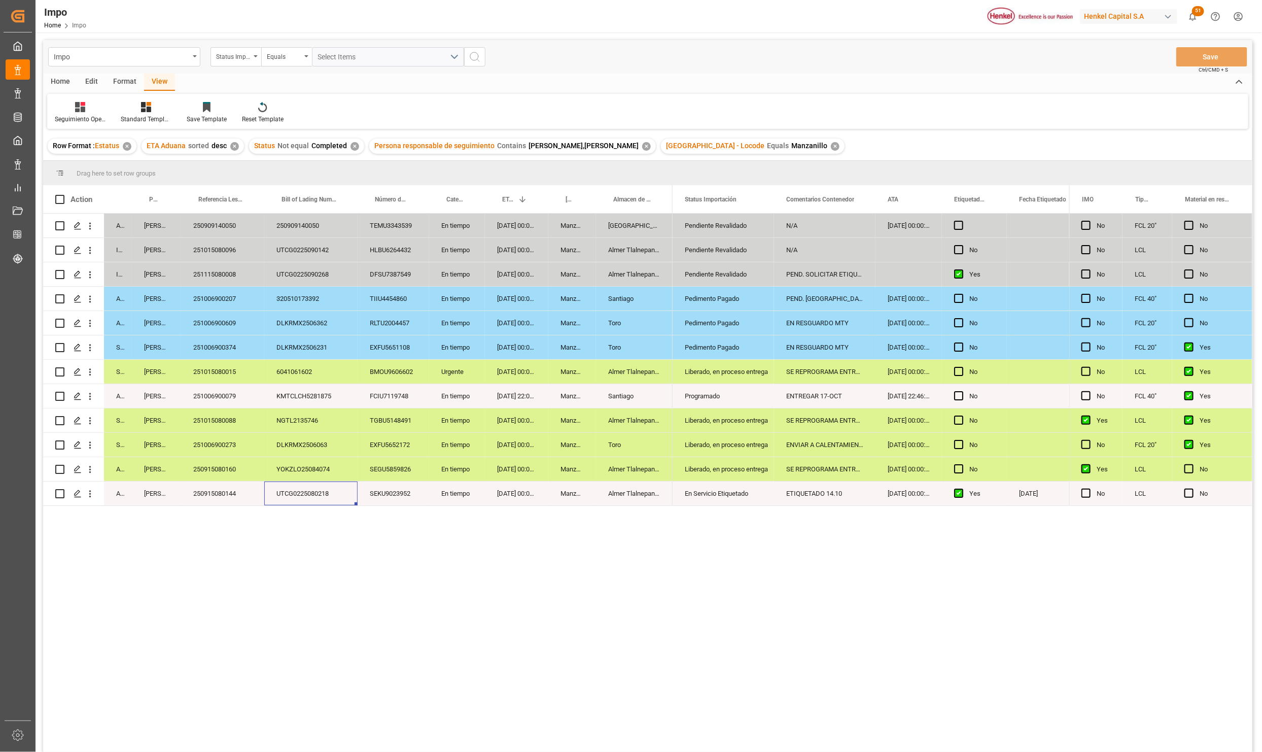
click at [297, 469] on div "YOKZLO25084074" at bounding box center [310, 469] width 93 height 24
click at [314, 446] on div "DLKRMX2506063" at bounding box center [310, 445] width 93 height 24
click at [323, 466] on div "YOKZLO25084074" at bounding box center [310, 469] width 93 height 24
click at [329, 495] on div "UTCG0225080218" at bounding box center [310, 493] width 93 height 24
click at [324, 473] on div "YOKZLO25084074" at bounding box center [310, 469] width 93 height 24
